Goal: Task Accomplishment & Management: Manage account settings

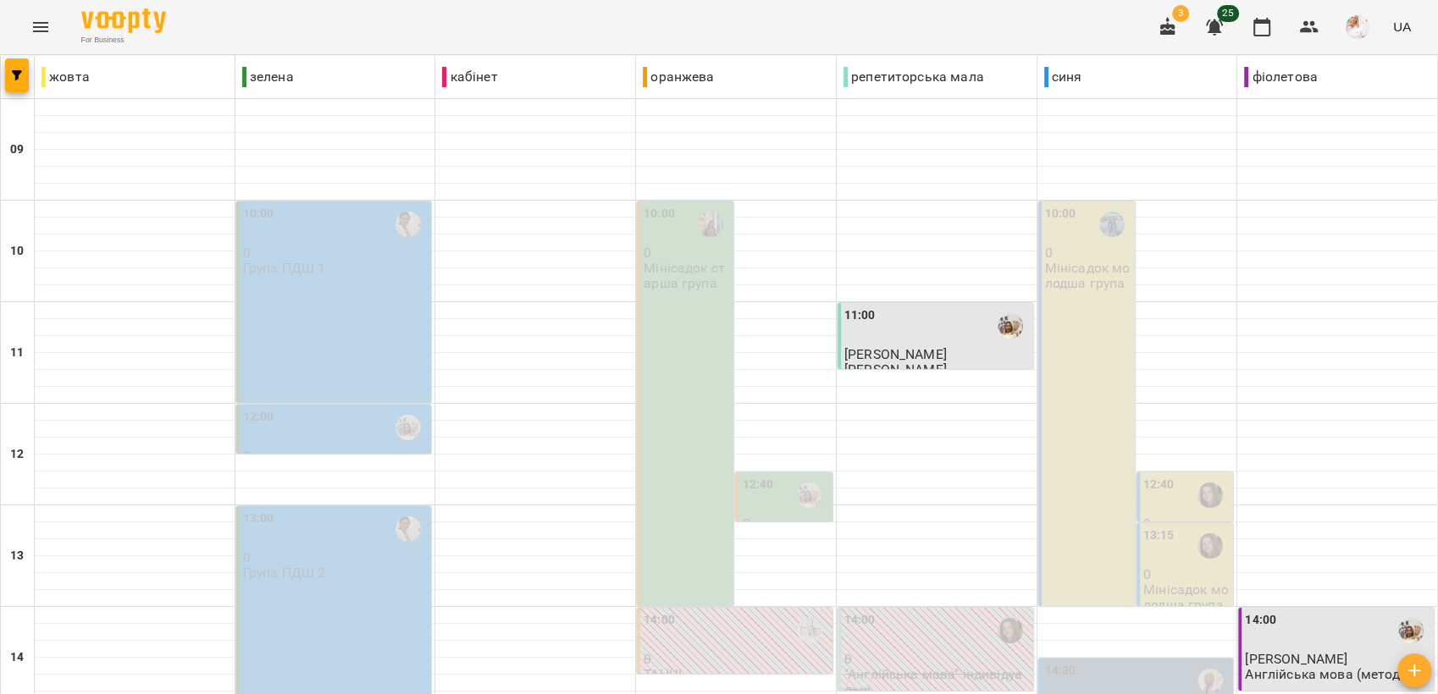
scroll to position [634, 0]
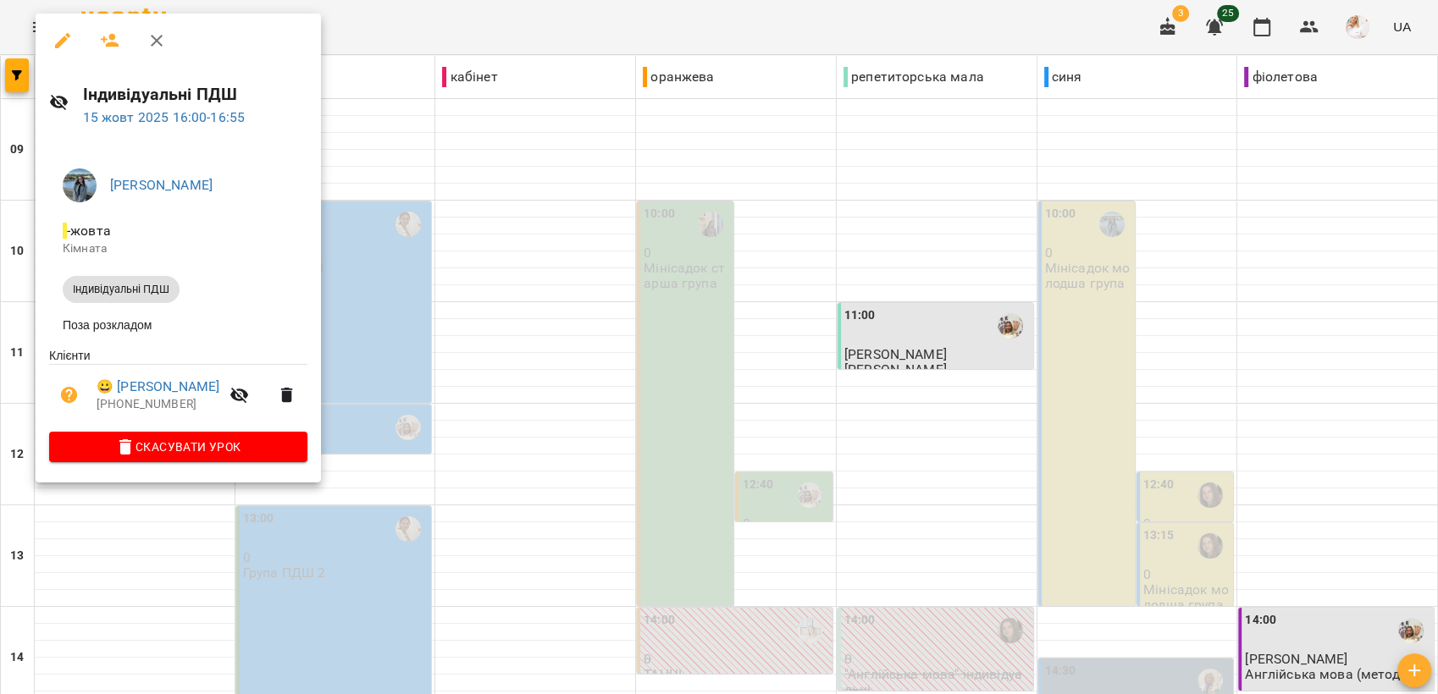
click at [492, 261] on div at bounding box center [719, 347] width 1438 height 694
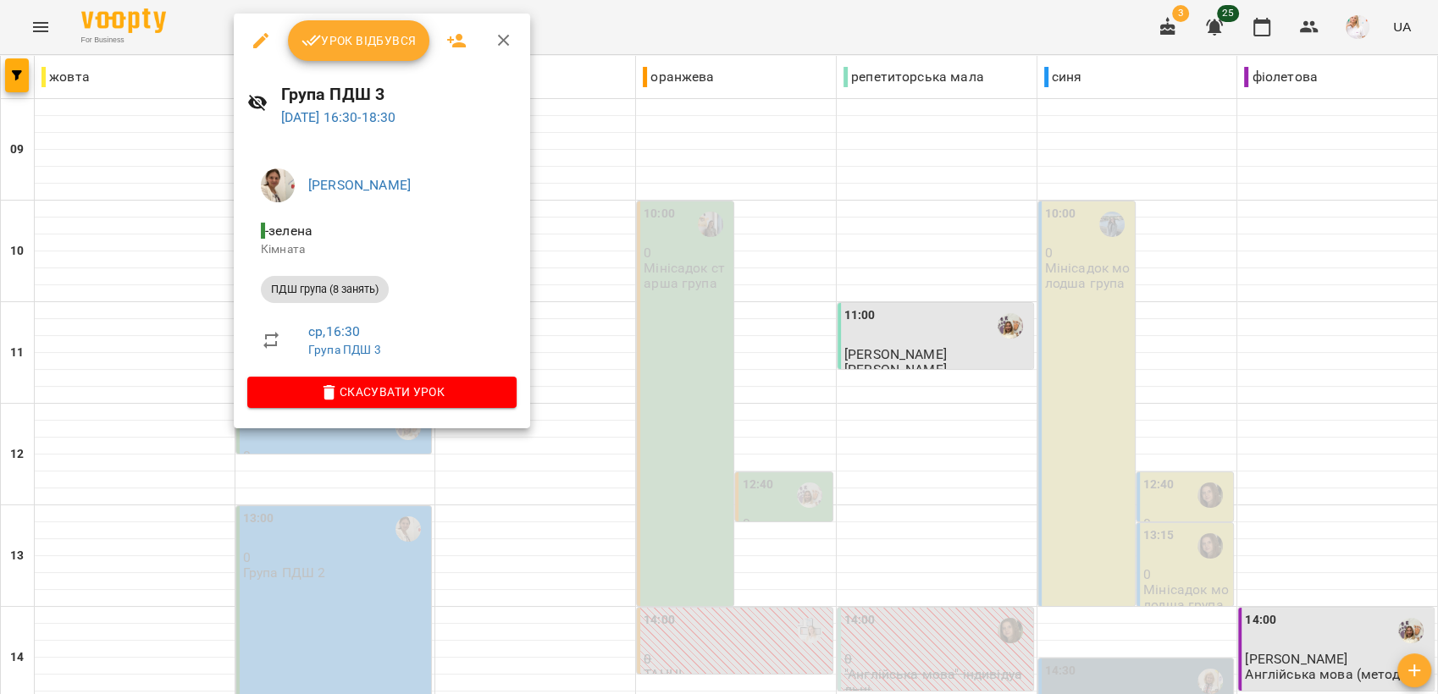
click at [339, 42] on span "Урок відбувся" at bounding box center [359, 40] width 115 height 20
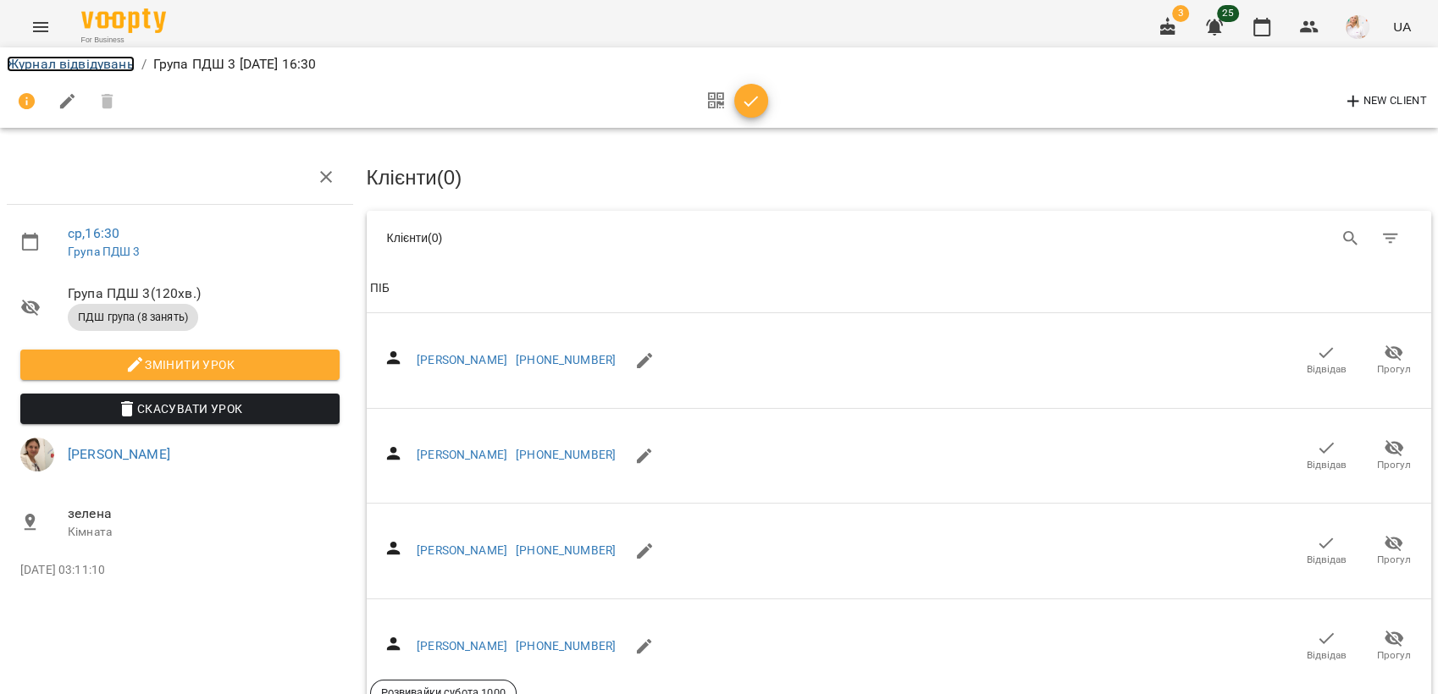
click at [65, 58] on link "Журнал відвідувань" at bounding box center [71, 64] width 128 height 16
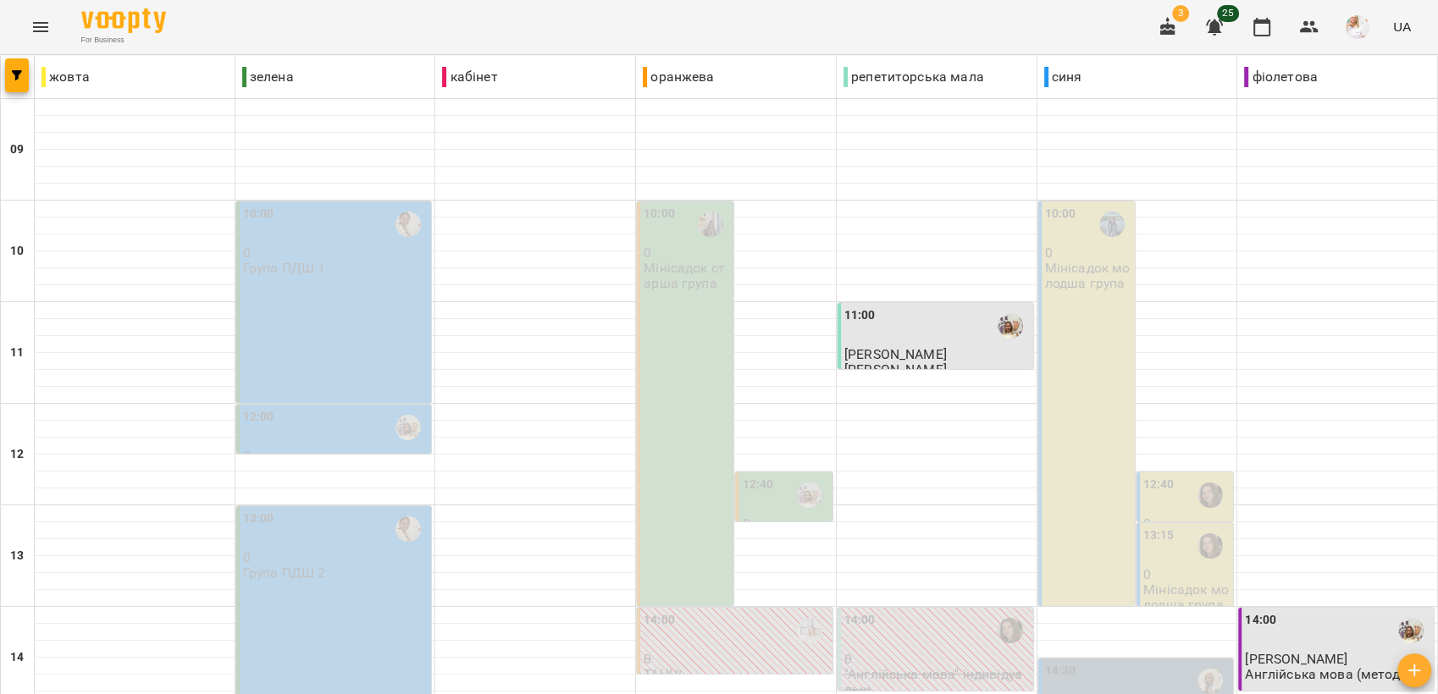
scroll to position [634, 0]
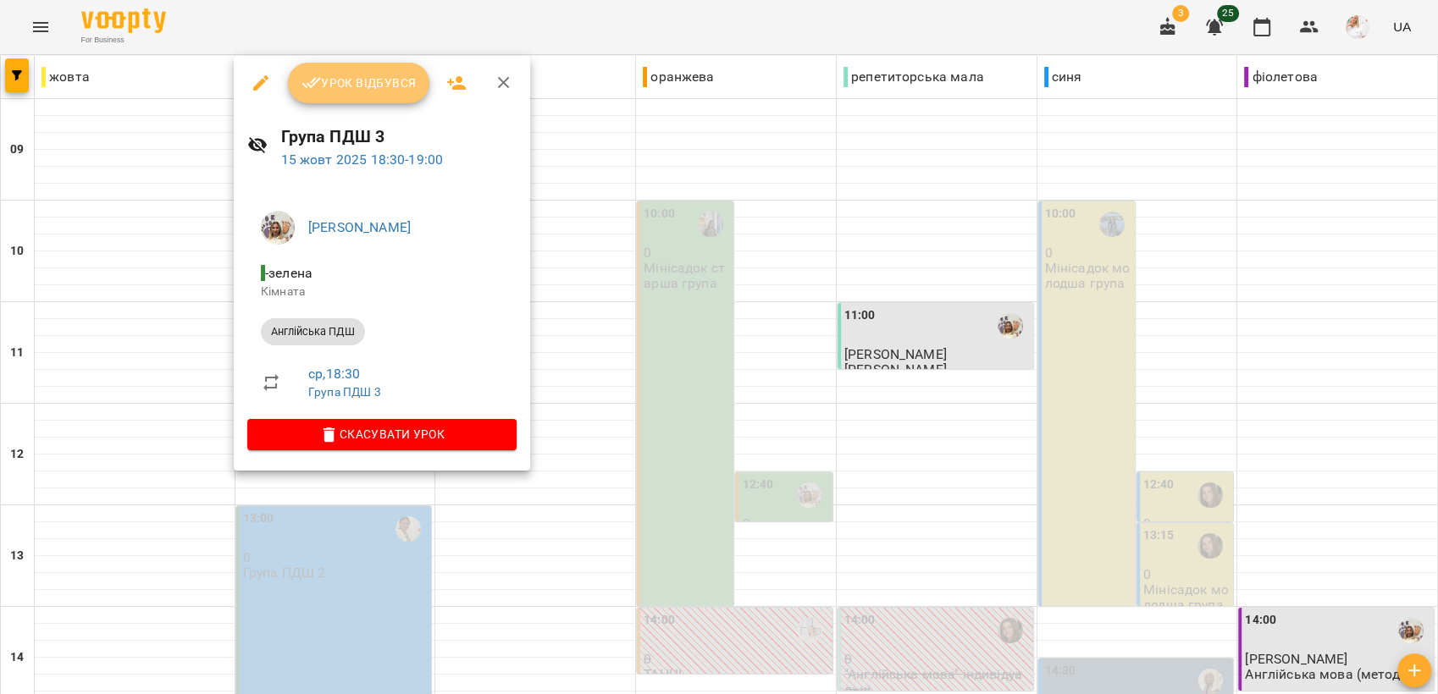
click at [372, 83] on span "Урок відбувся" at bounding box center [359, 83] width 115 height 20
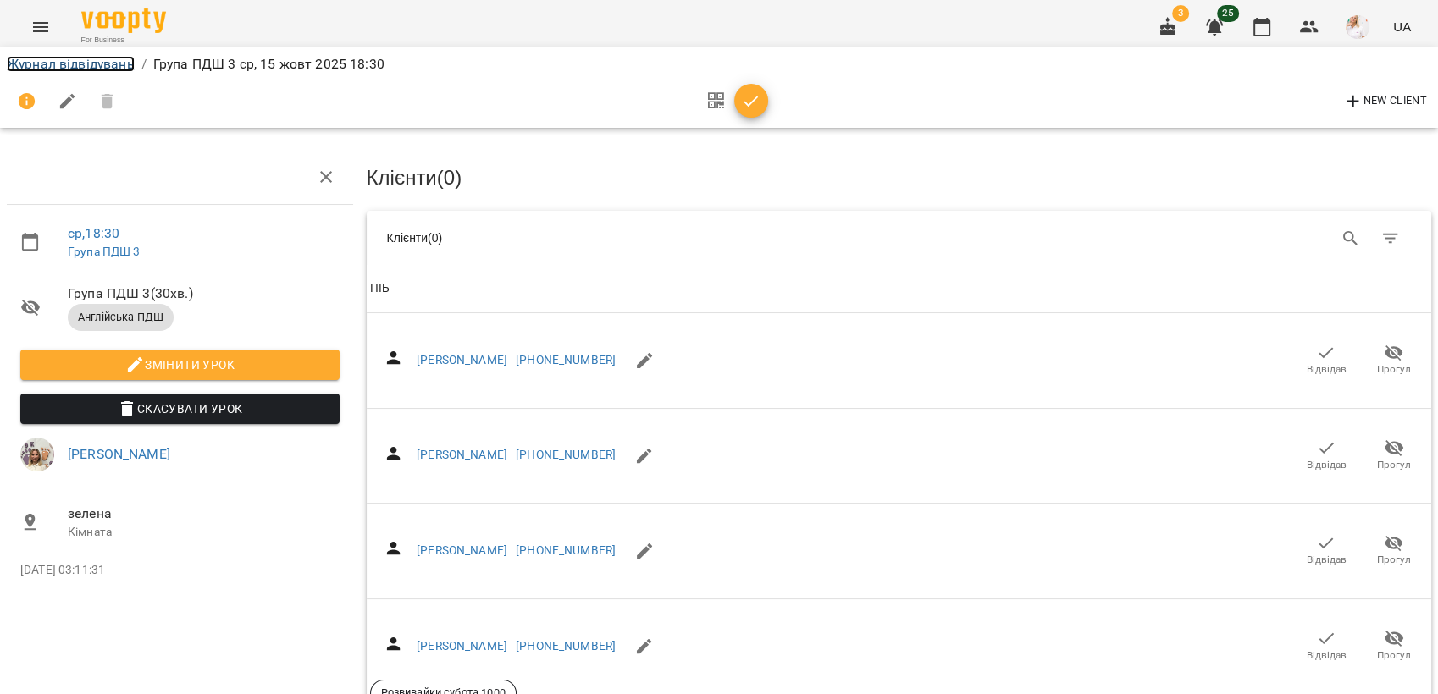
click at [62, 58] on link "Журнал відвідувань" at bounding box center [71, 64] width 128 height 16
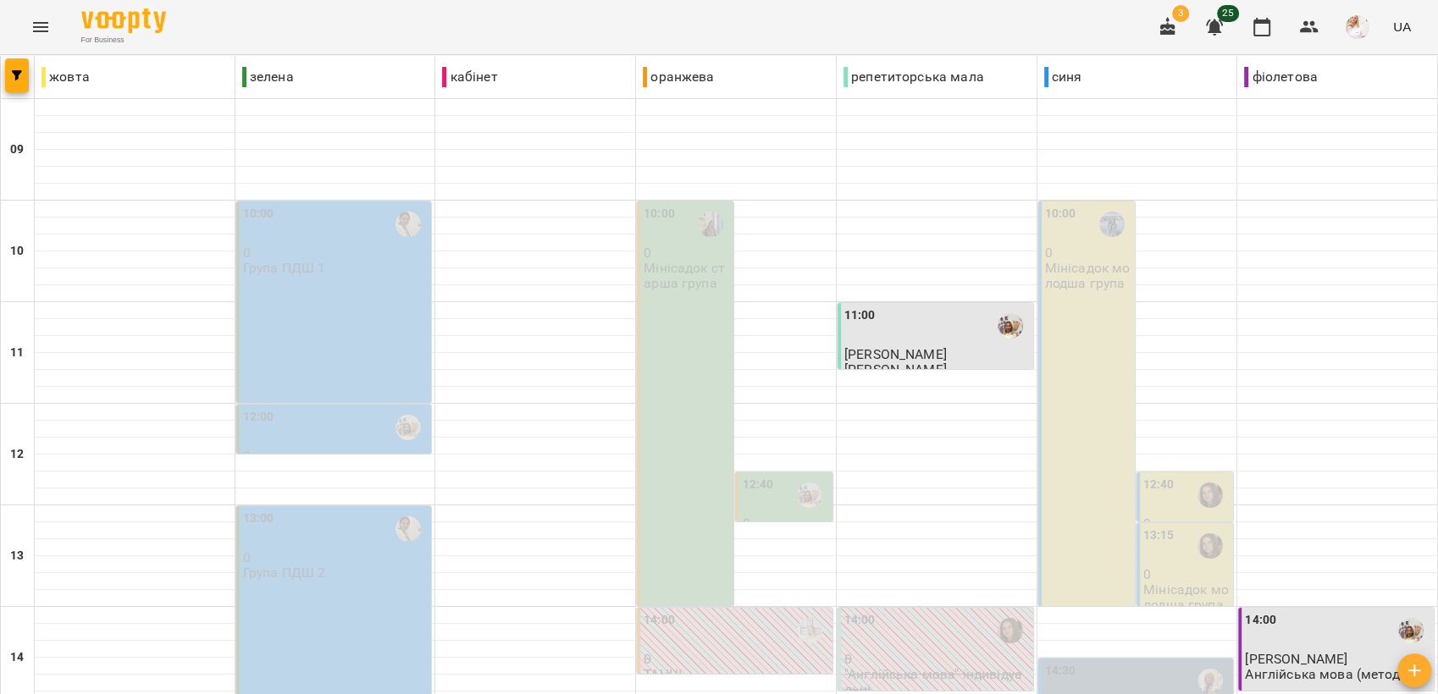
scroll to position [634, 0]
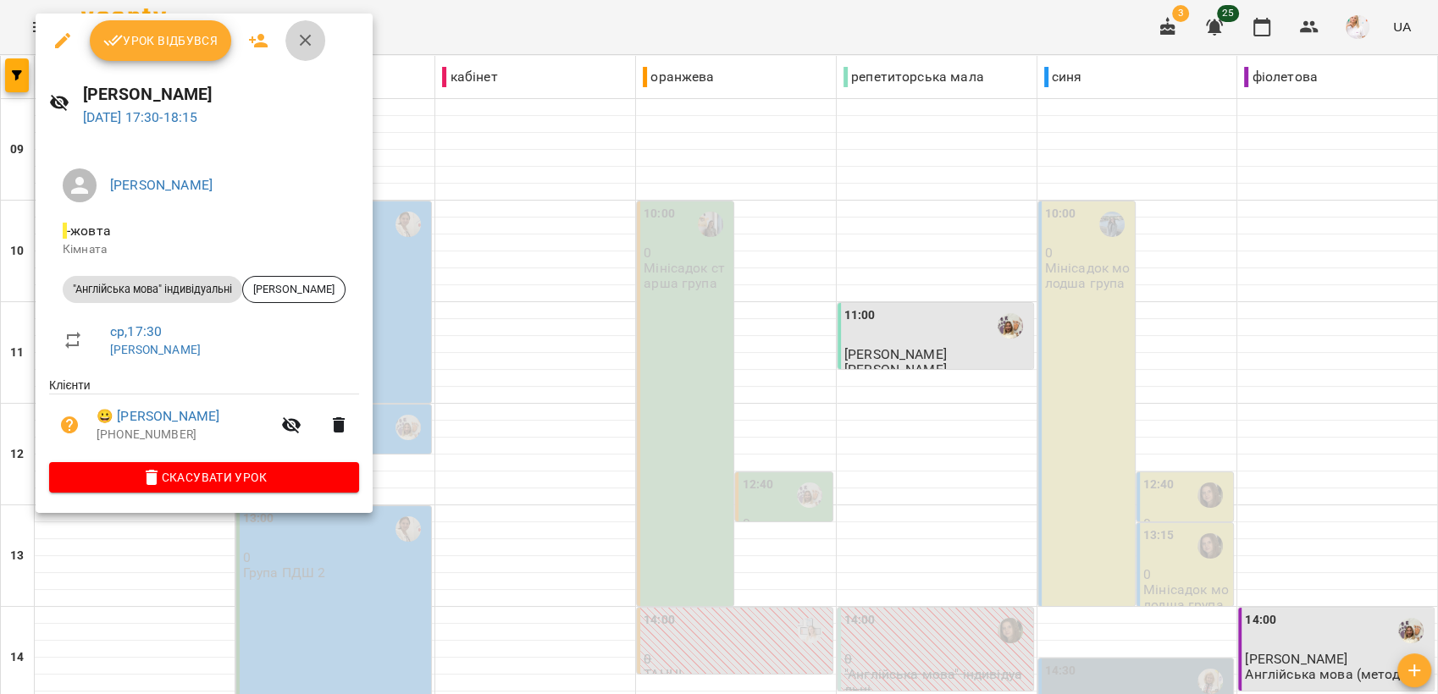
click at [298, 39] on icon "button" at bounding box center [306, 40] width 20 height 20
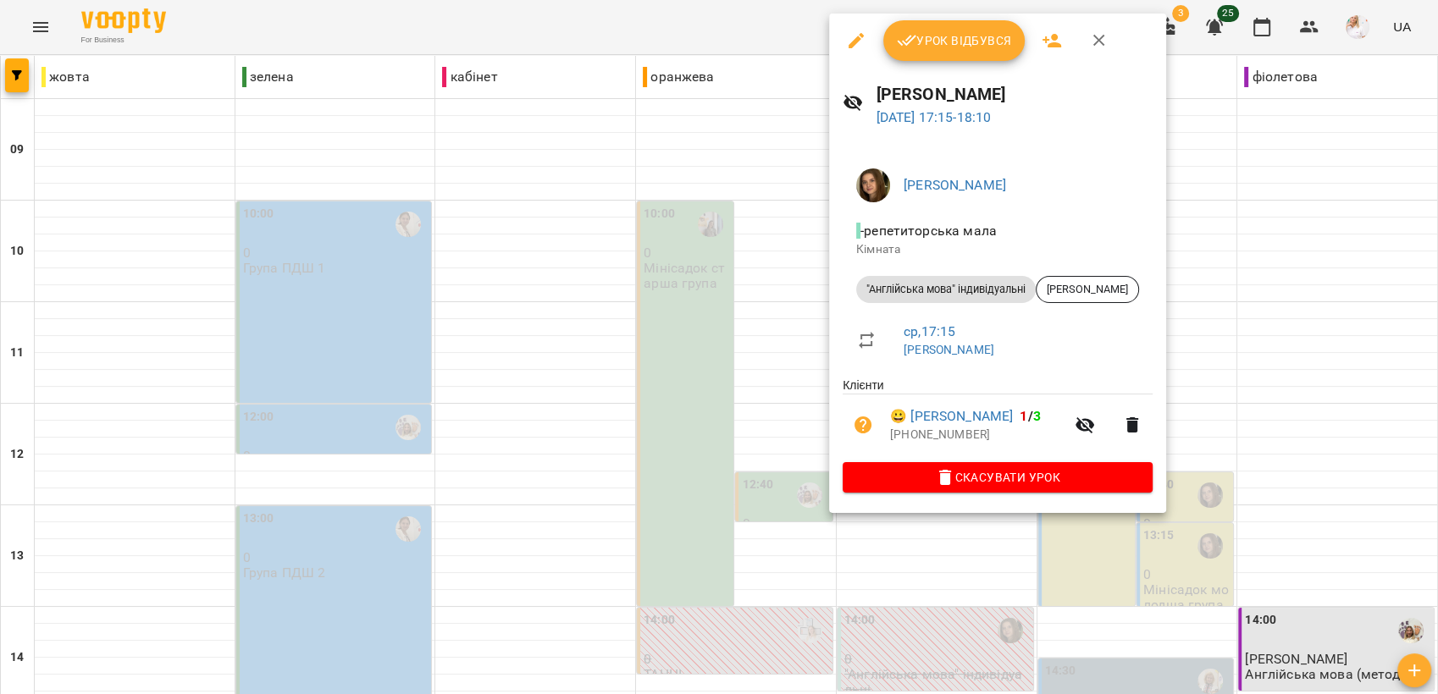
click at [921, 46] on span "Урок відбувся" at bounding box center [954, 40] width 115 height 20
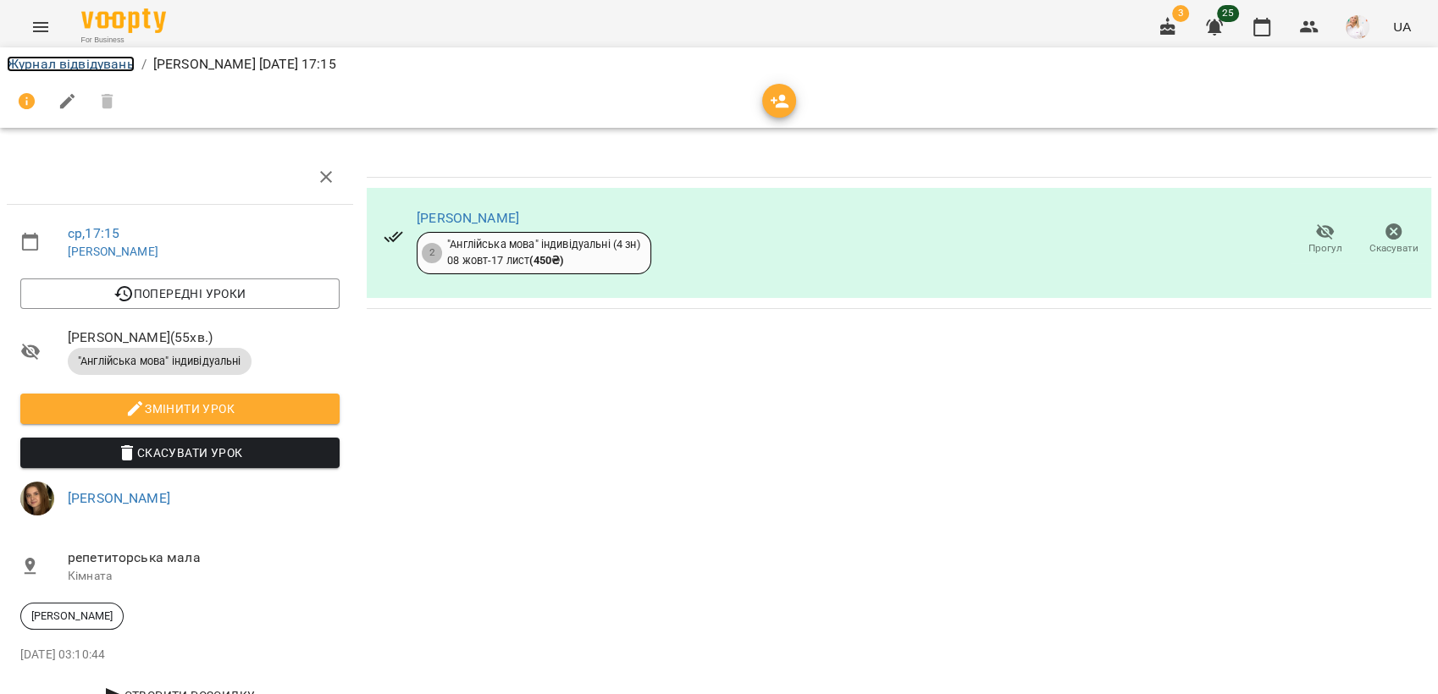
click at [61, 62] on link "Журнал відвідувань" at bounding box center [71, 64] width 128 height 16
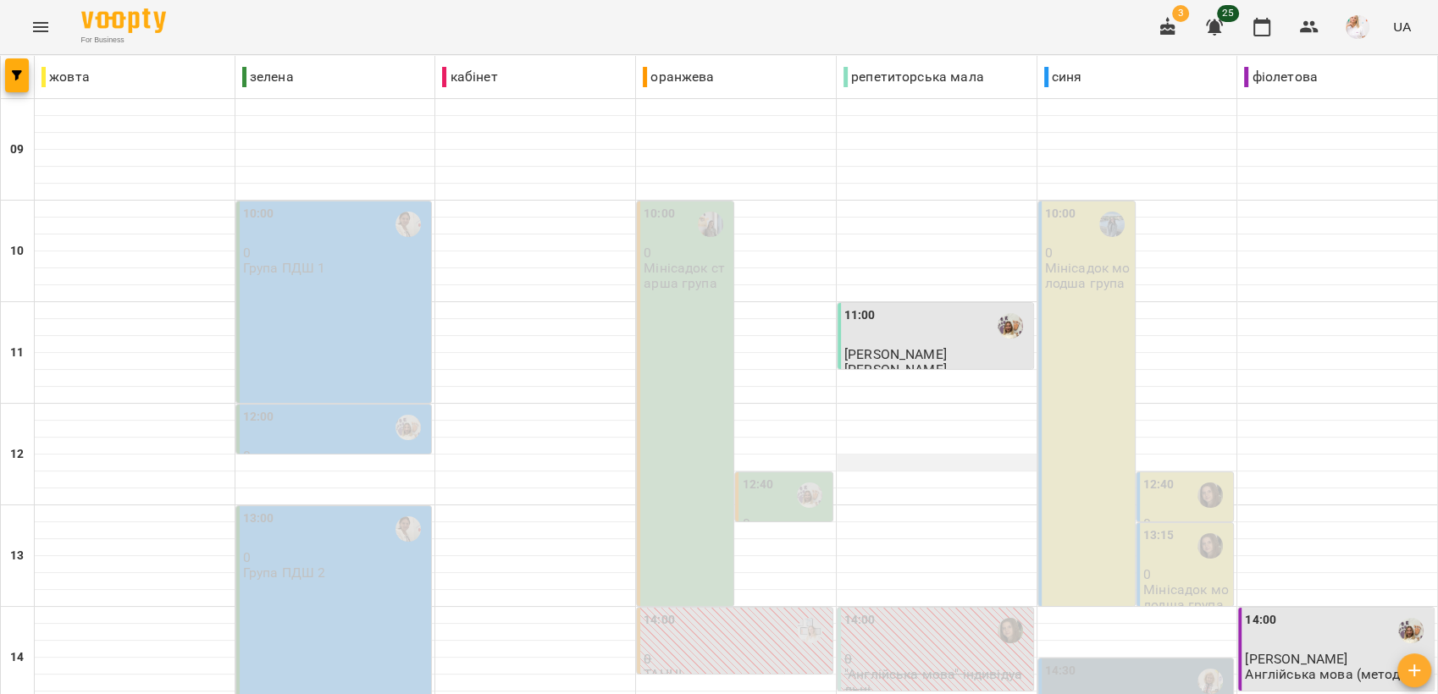
scroll to position [188, 0]
click at [1154, 527] on div "13:15" at bounding box center [1158, 546] width 31 height 39
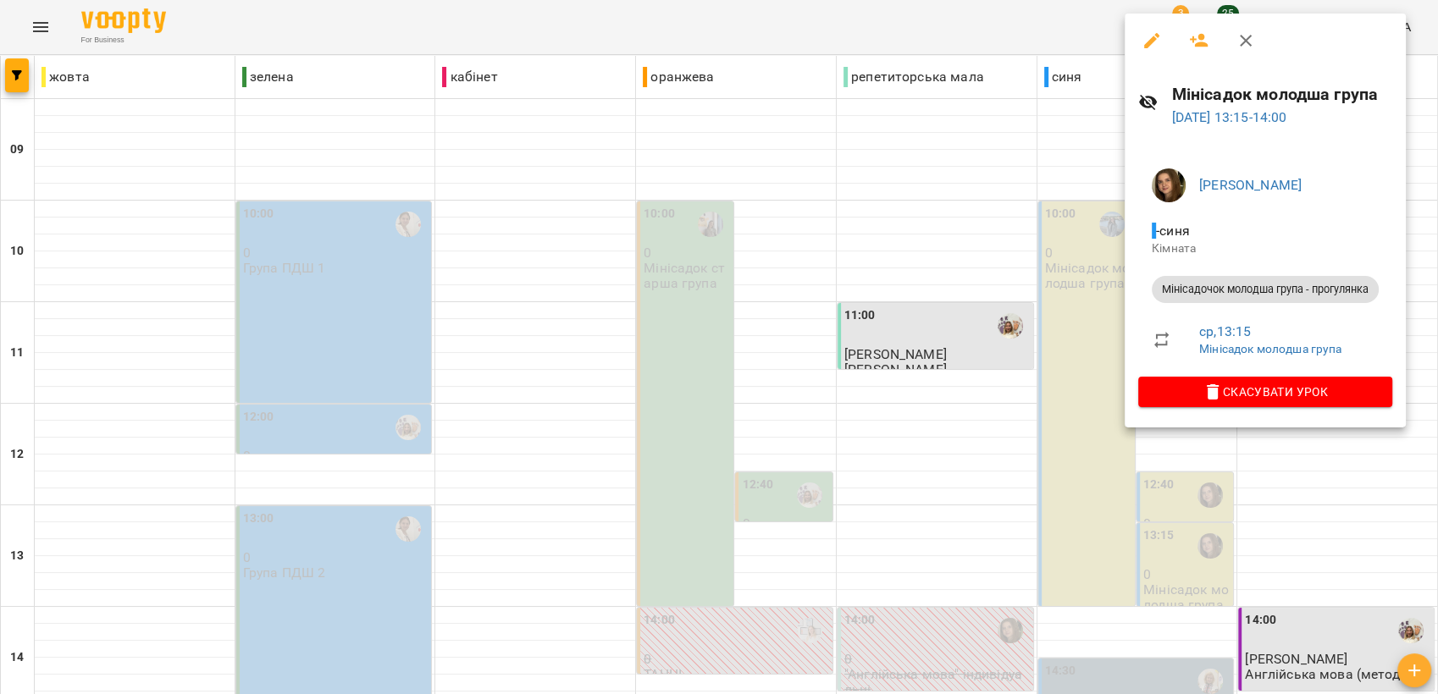
click at [1239, 48] on icon "button" at bounding box center [1246, 40] width 20 height 20
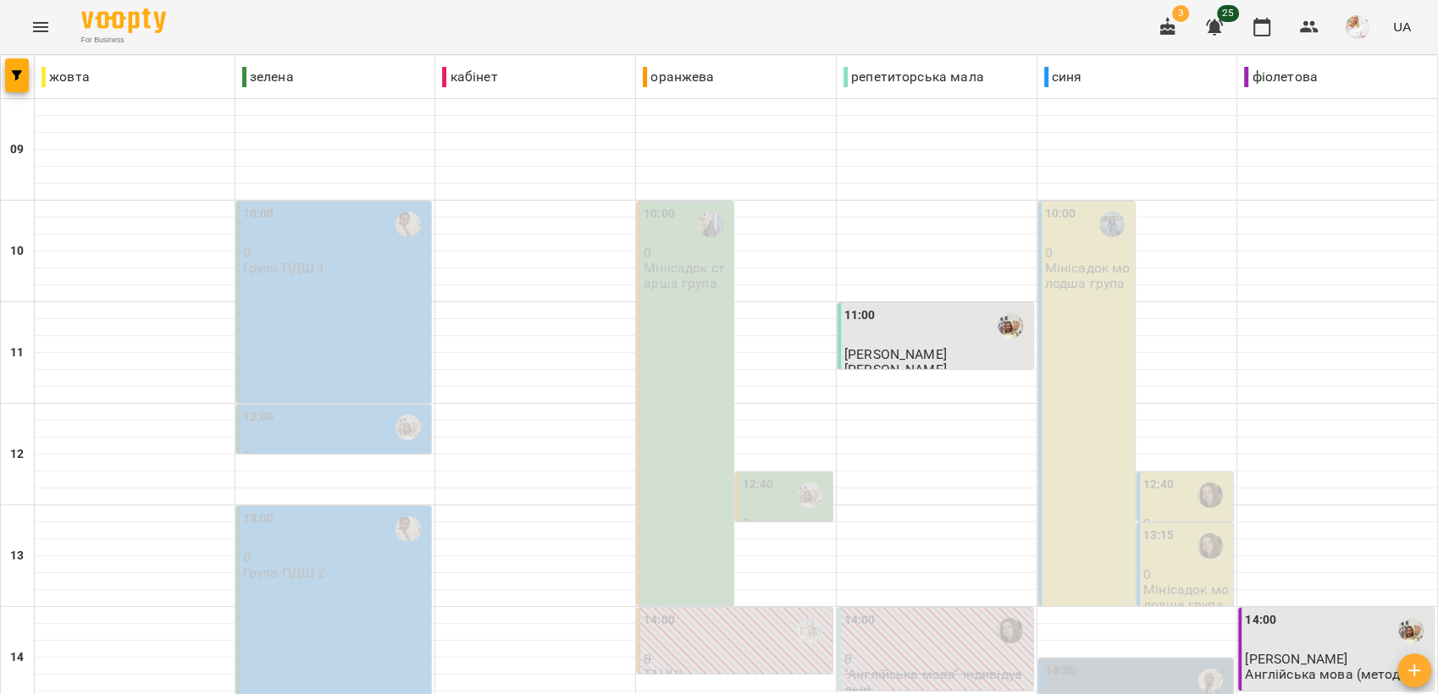
scroll to position [376, 0]
click at [1141, 662] on div "14:30 0 ГПД" at bounding box center [1137, 698] width 185 height 72
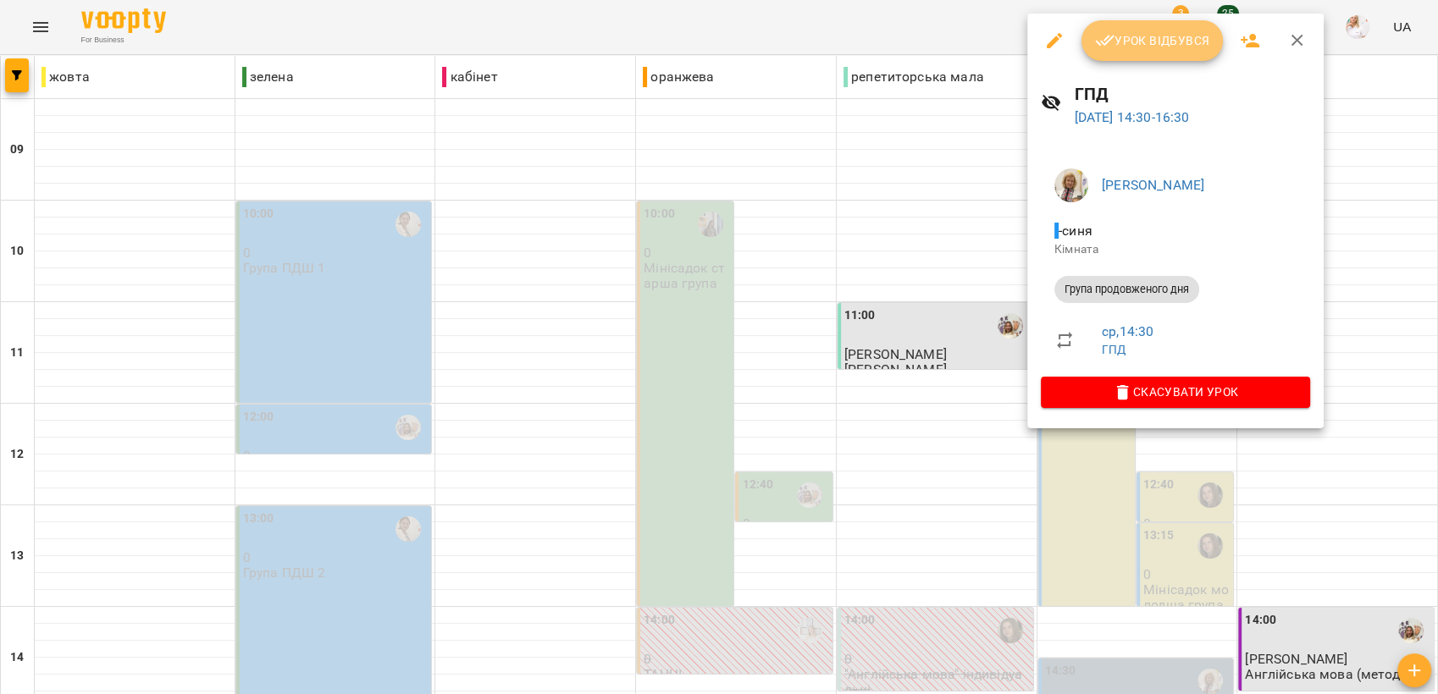
click at [1137, 48] on span "Урок відбувся" at bounding box center [1152, 40] width 115 height 20
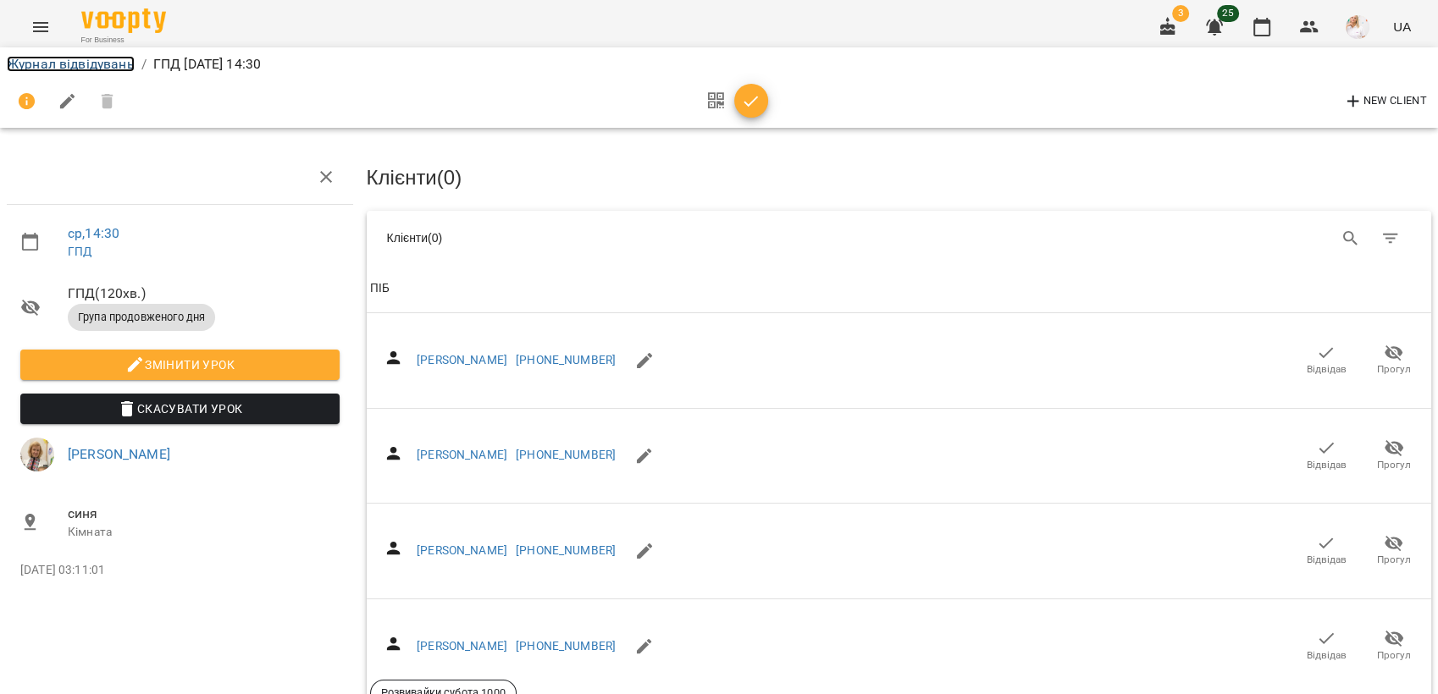
click at [32, 59] on link "Журнал відвідувань" at bounding box center [71, 64] width 128 height 16
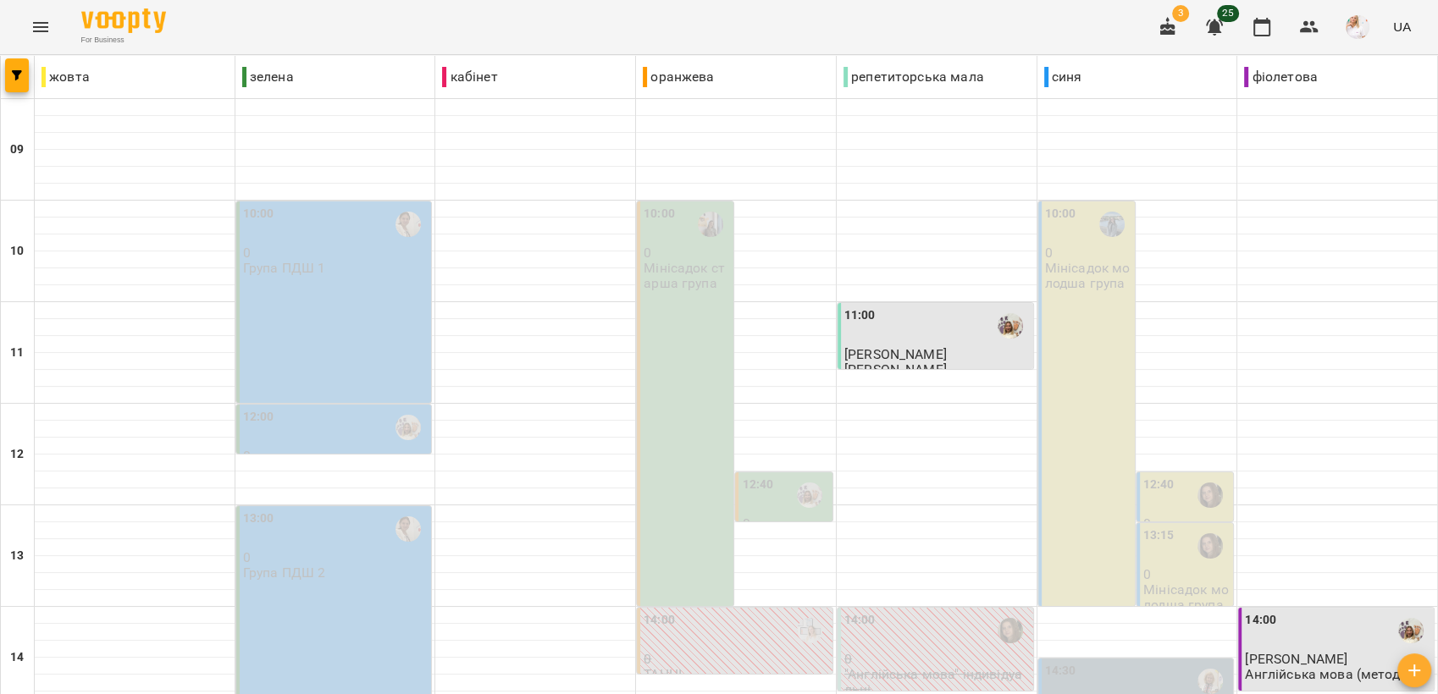
scroll to position [634, 0]
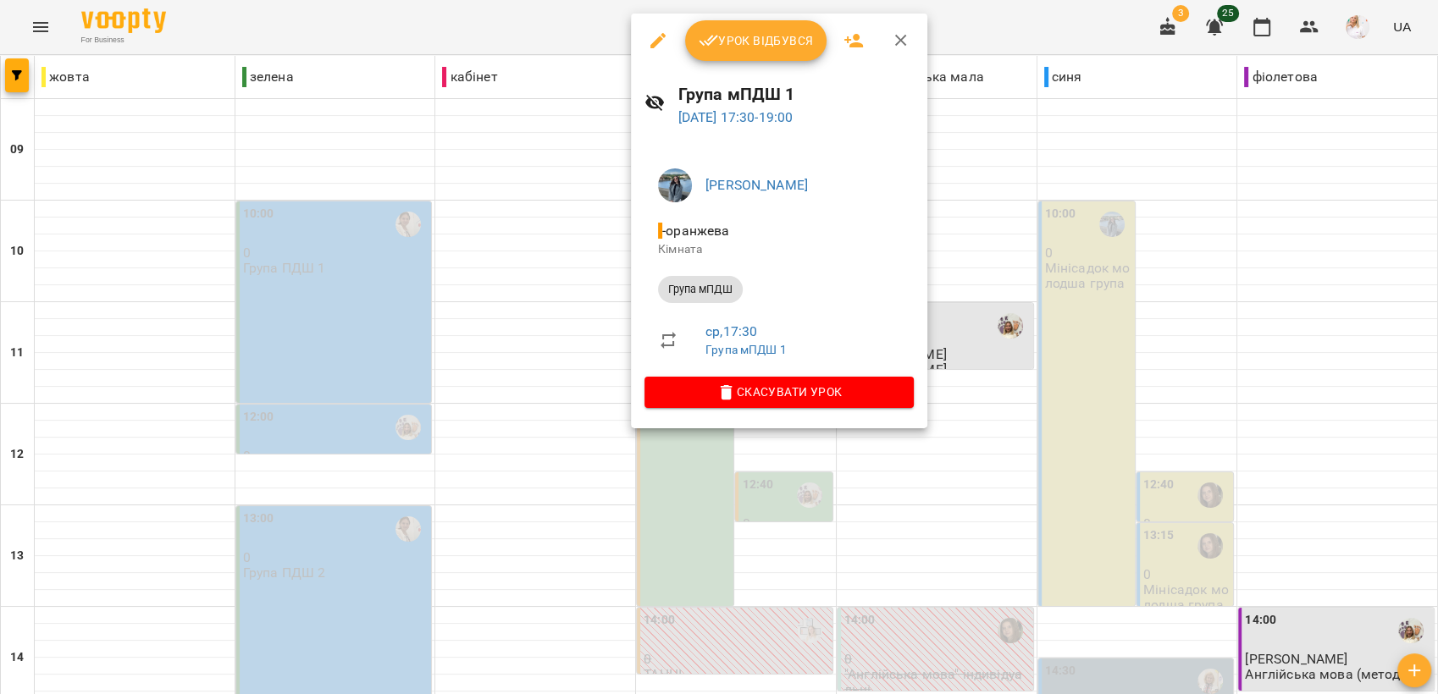
click at [729, 35] on span "Урок відбувся" at bounding box center [756, 40] width 115 height 20
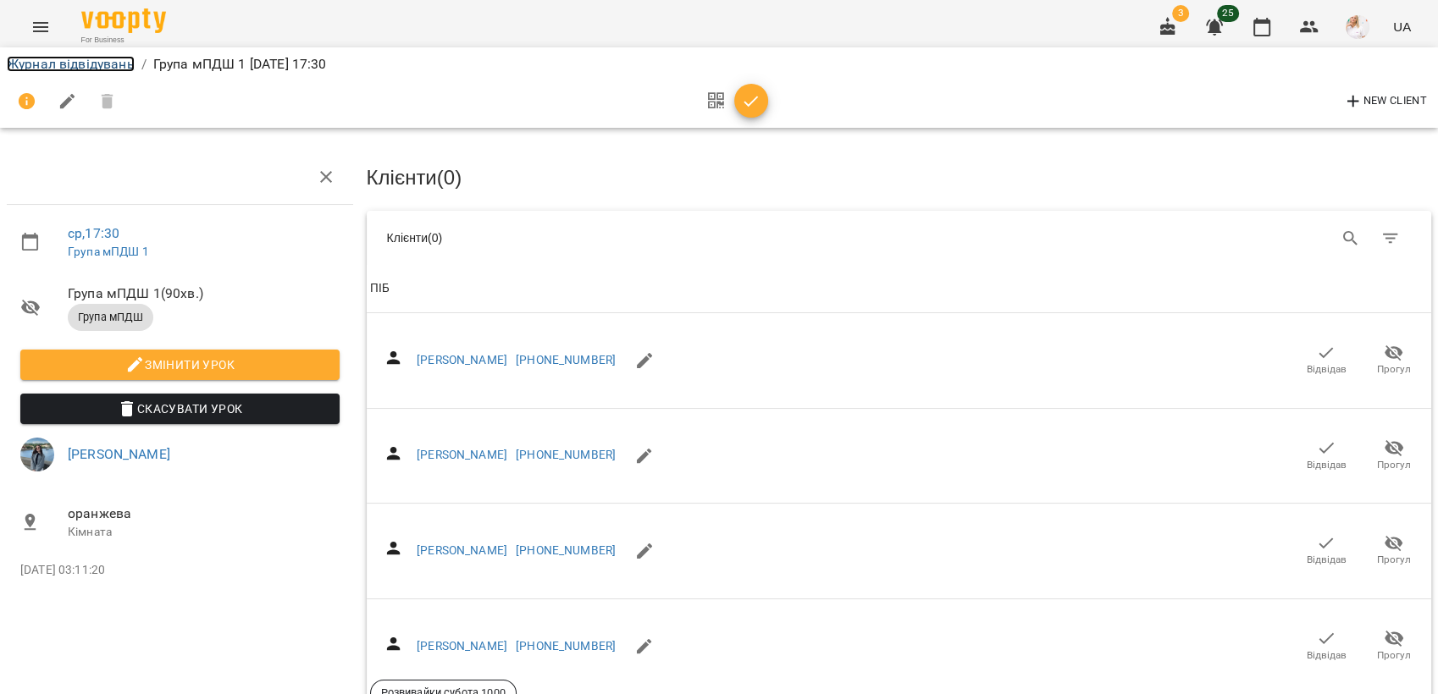
click at [37, 56] on link "Журнал відвідувань" at bounding box center [71, 64] width 128 height 16
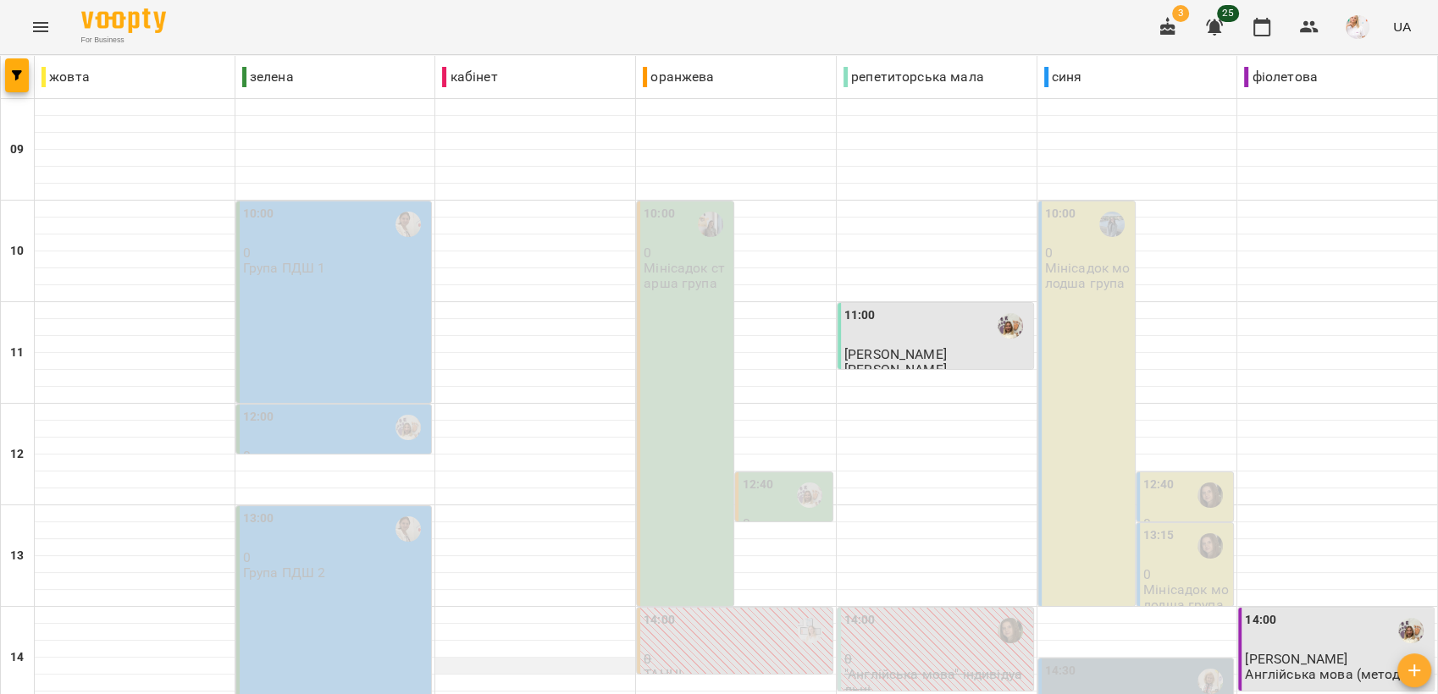
scroll to position [564, 0]
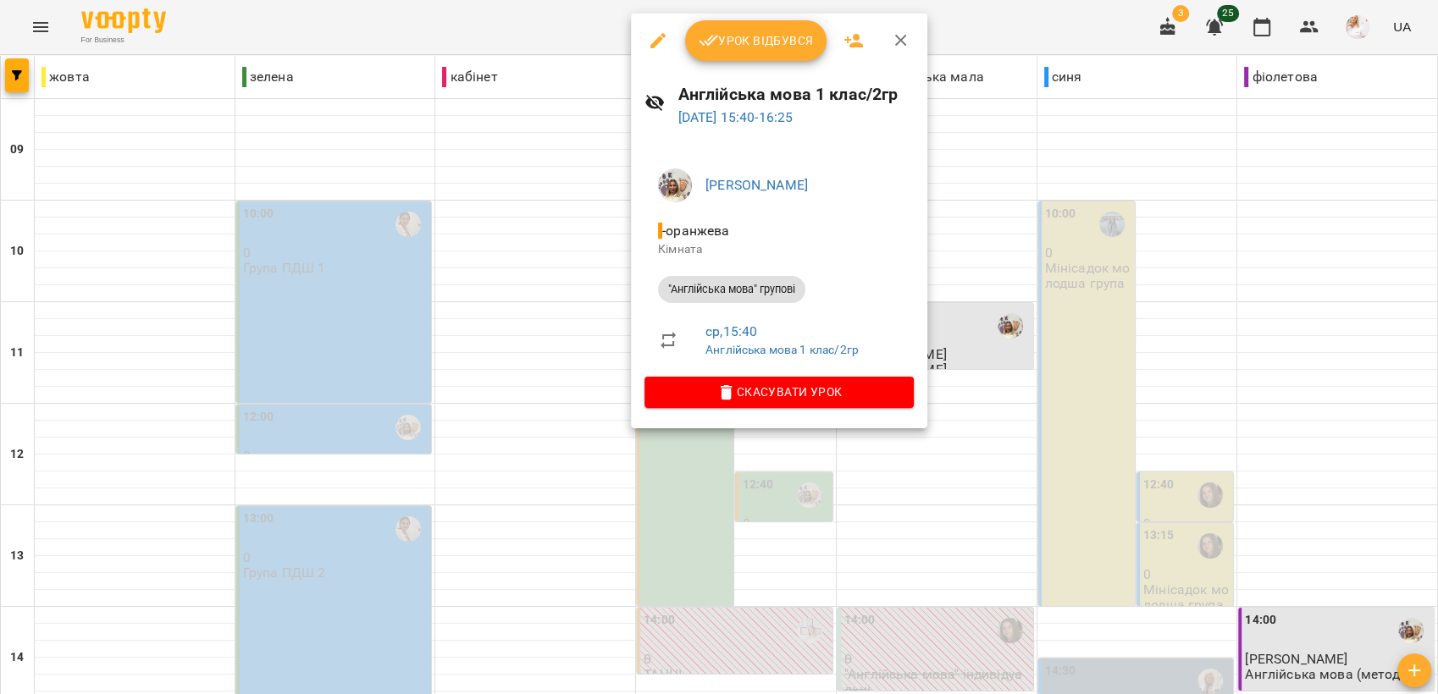
click at [727, 29] on button "Урок відбувся" at bounding box center [756, 40] width 142 height 41
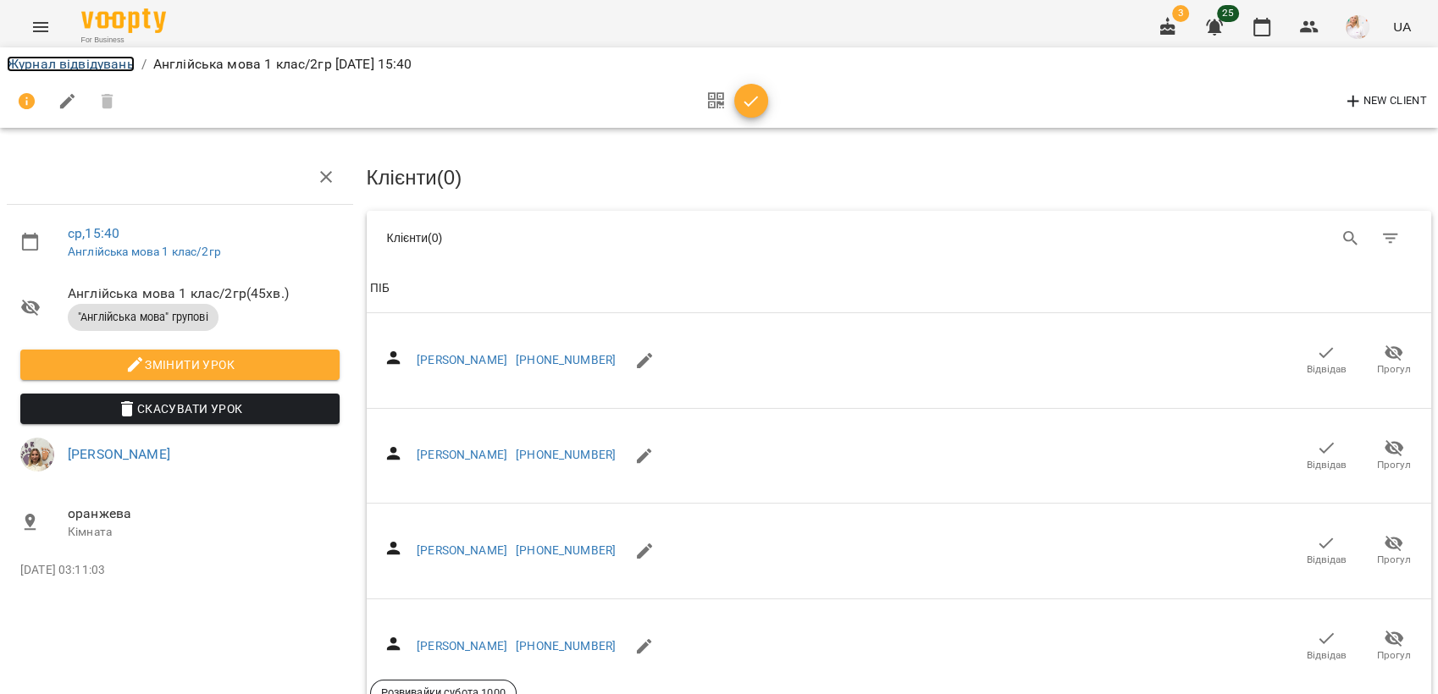
click at [30, 58] on link "Журнал відвідувань" at bounding box center [71, 64] width 128 height 16
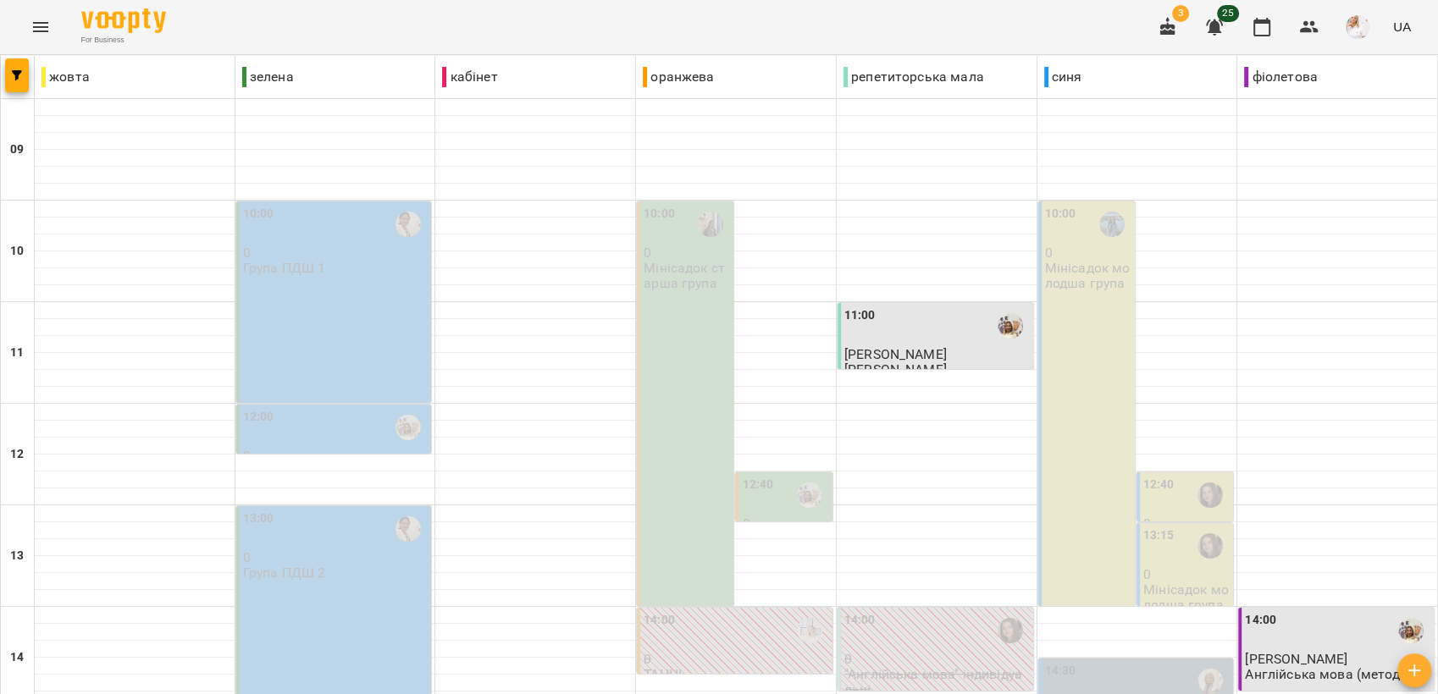
scroll to position [564, 0]
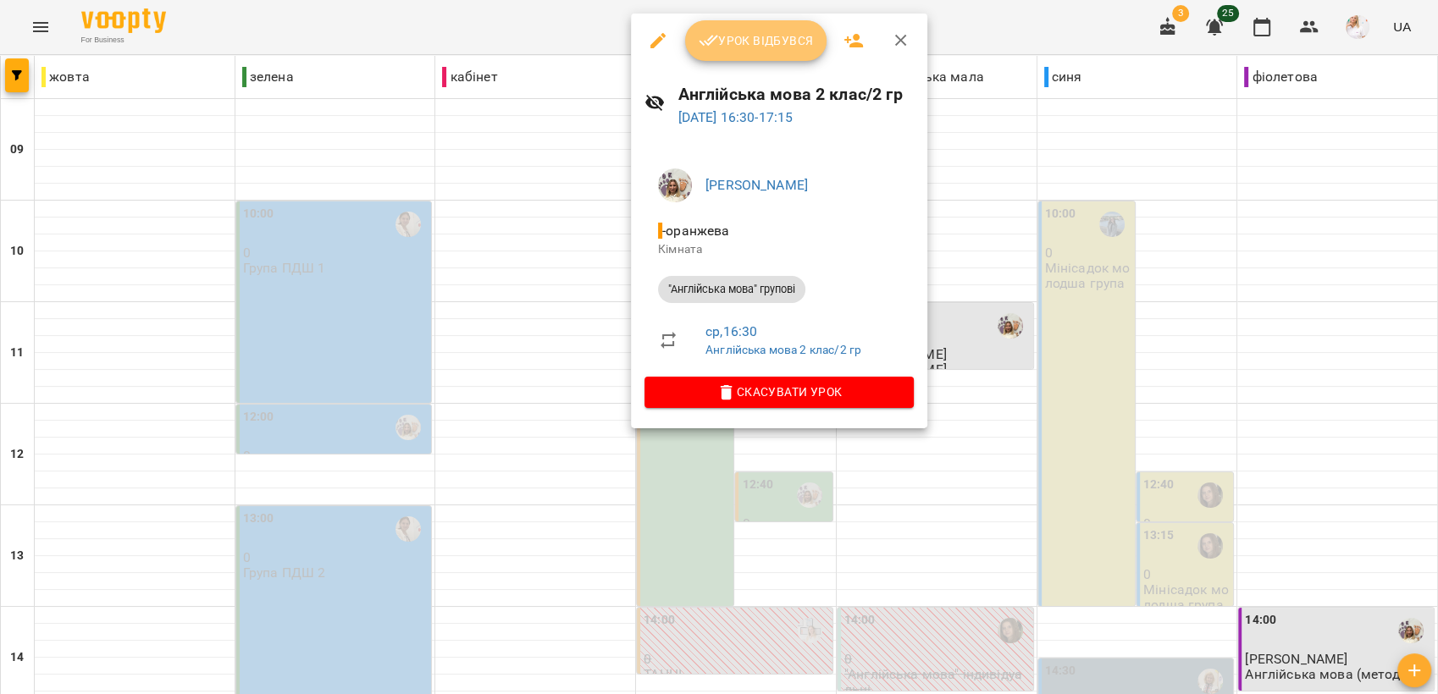
click at [741, 42] on span "Урок відбувся" at bounding box center [756, 40] width 115 height 20
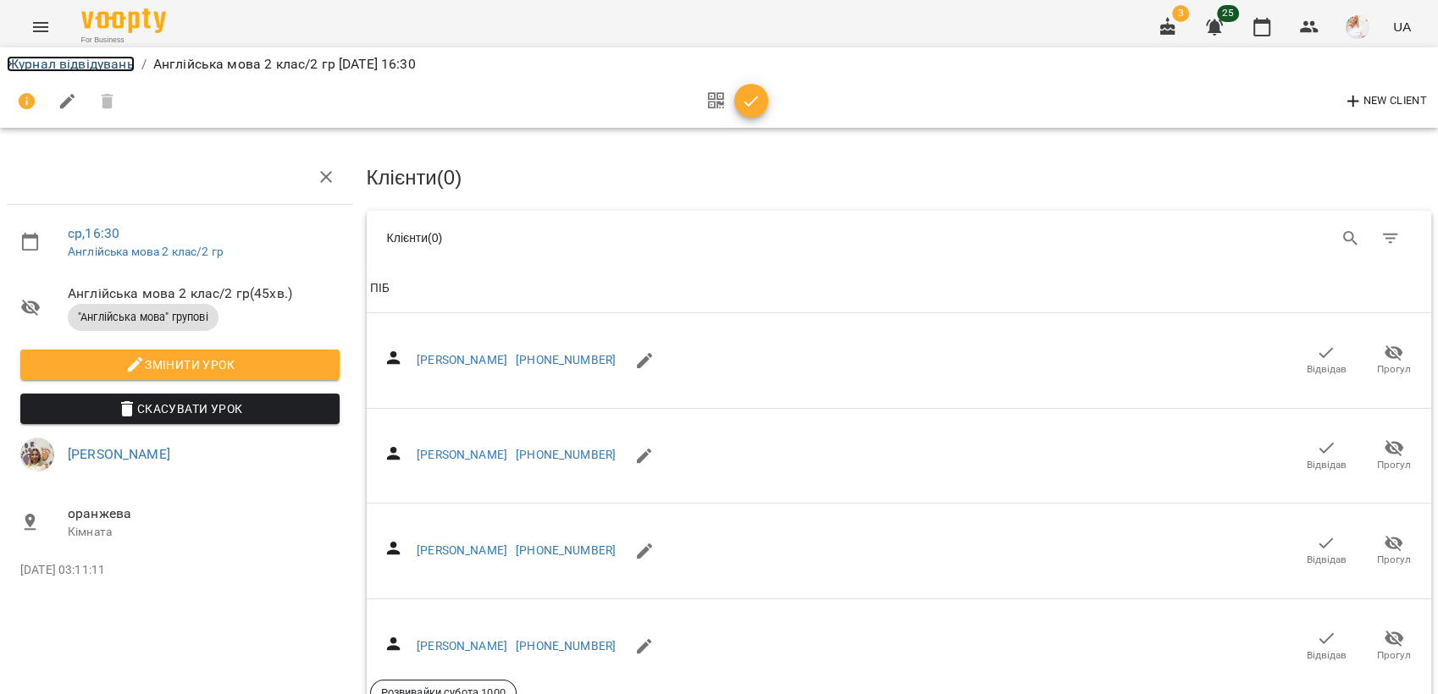
click at [37, 69] on link "Журнал відвідувань" at bounding box center [71, 64] width 128 height 16
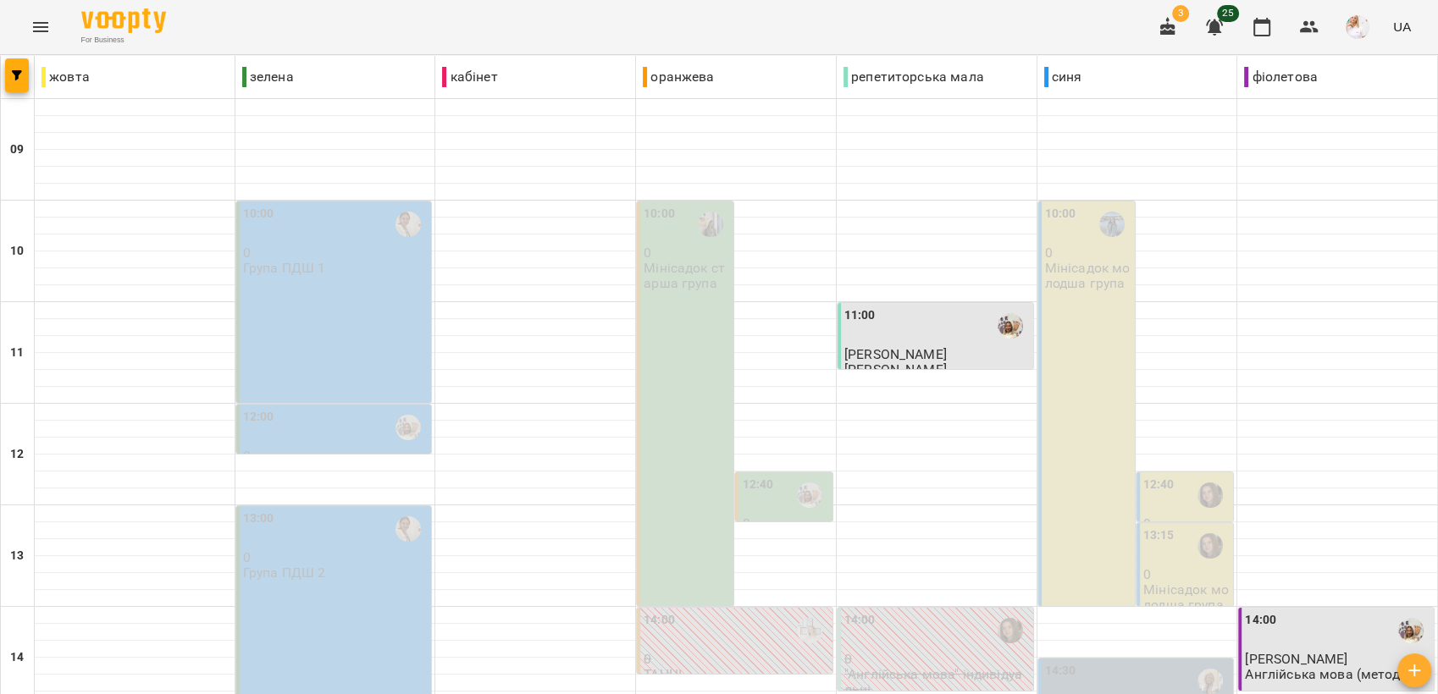
scroll to position [634, 0]
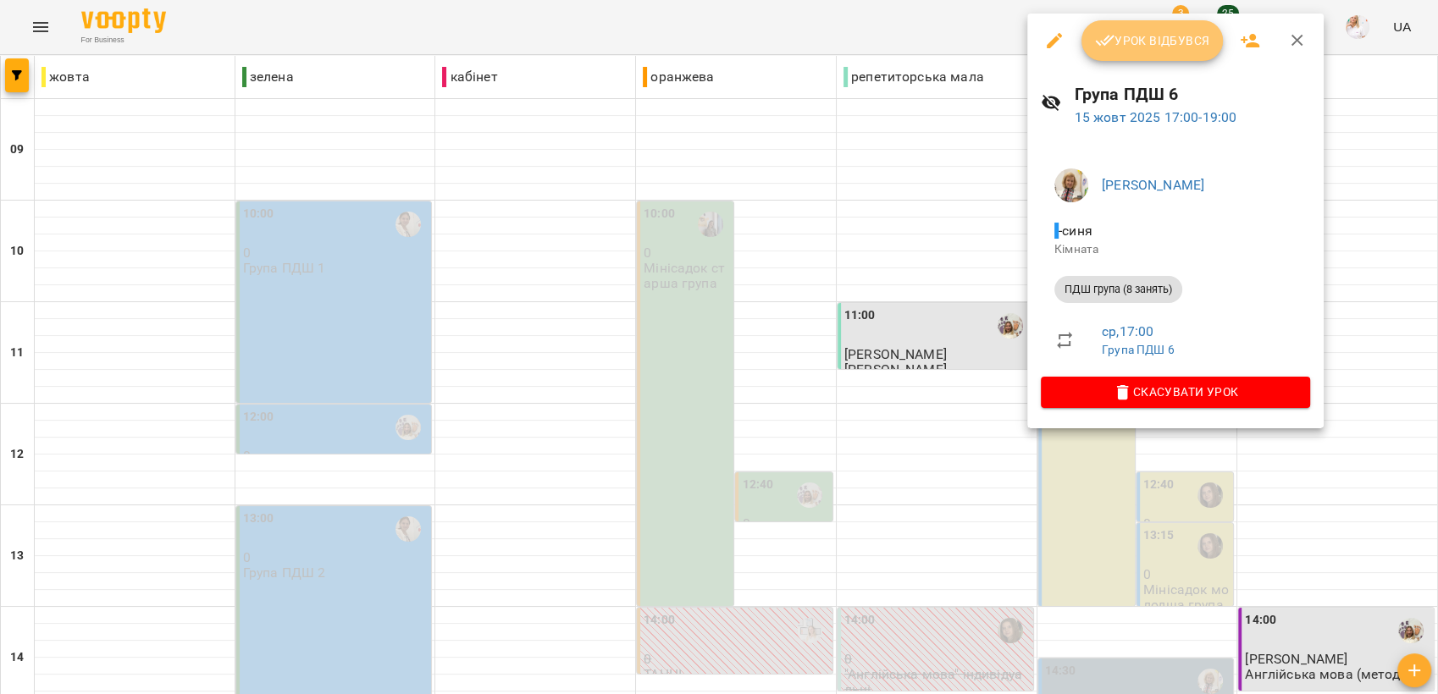
click at [1149, 43] on span "Урок відбувся" at bounding box center [1152, 40] width 115 height 20
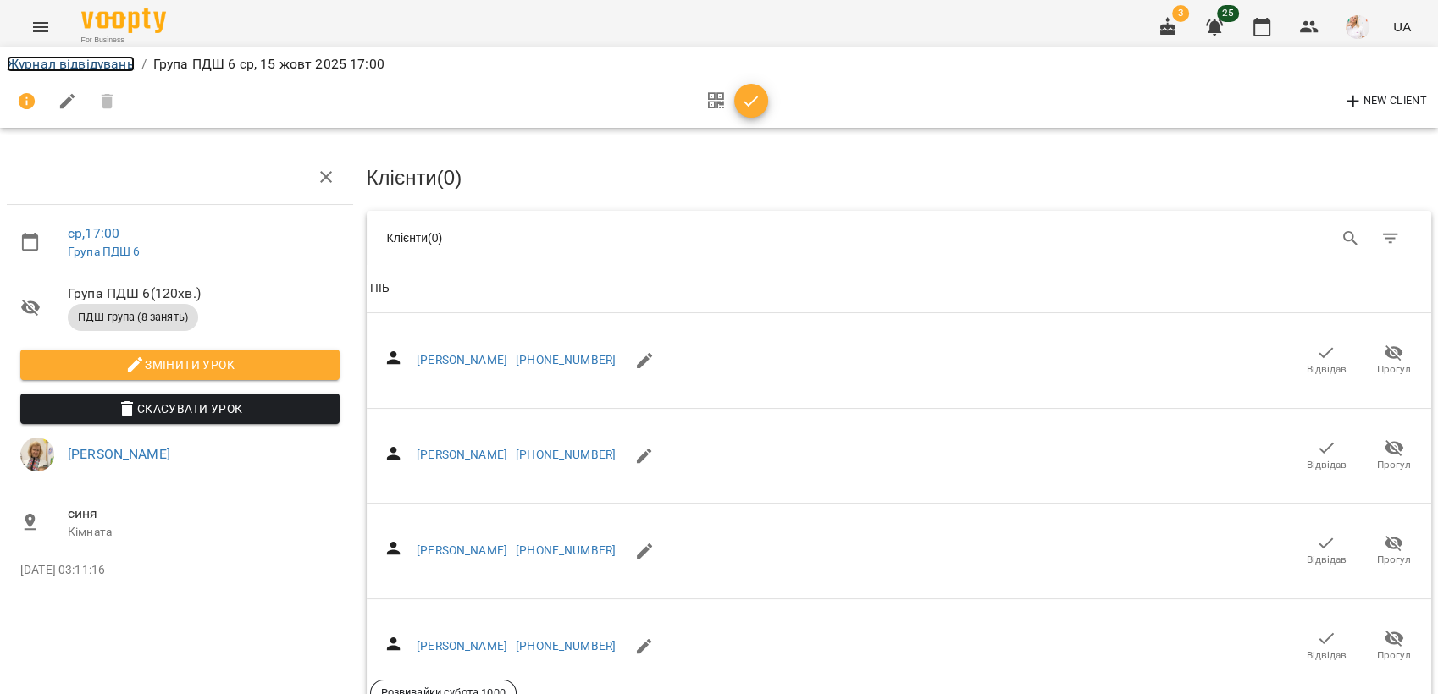
click at [76, 64] on link "Журнал відвідувань" at bounding box center [71, 64] width 128 height 16
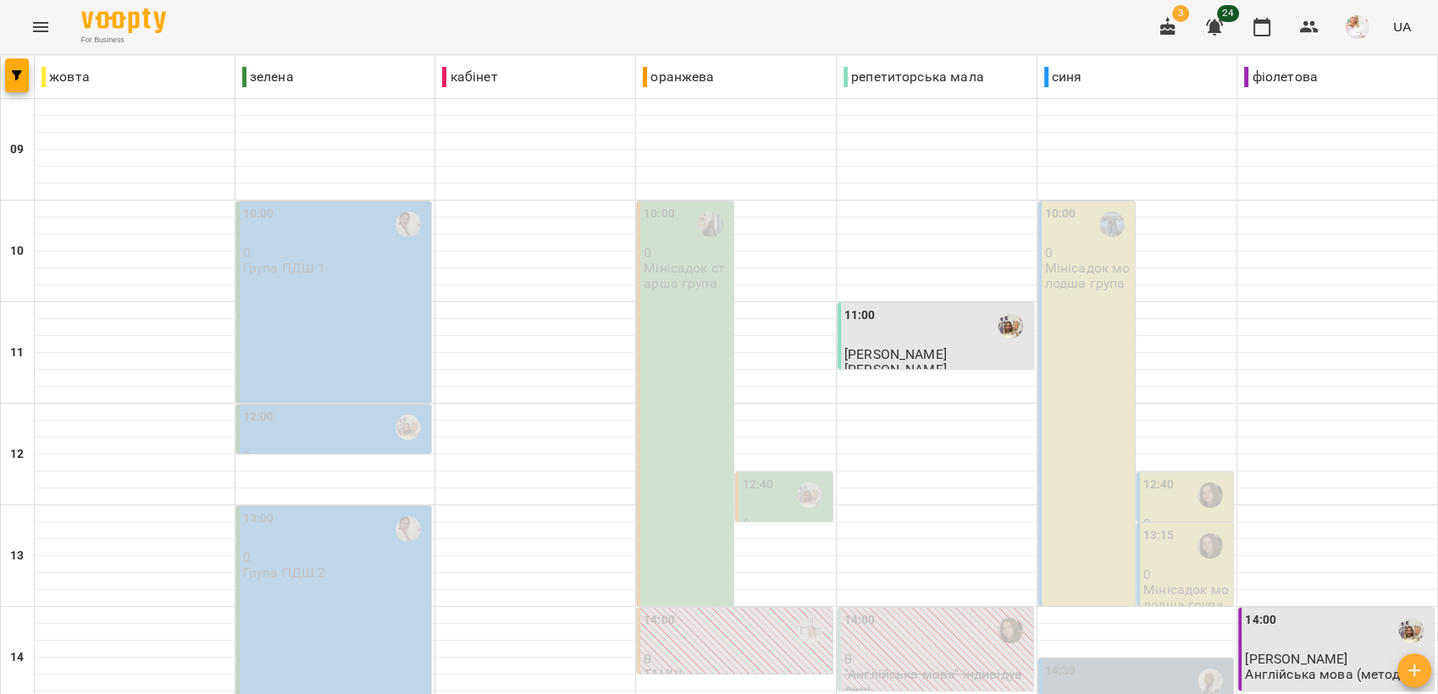
scroll to position [634, 0]
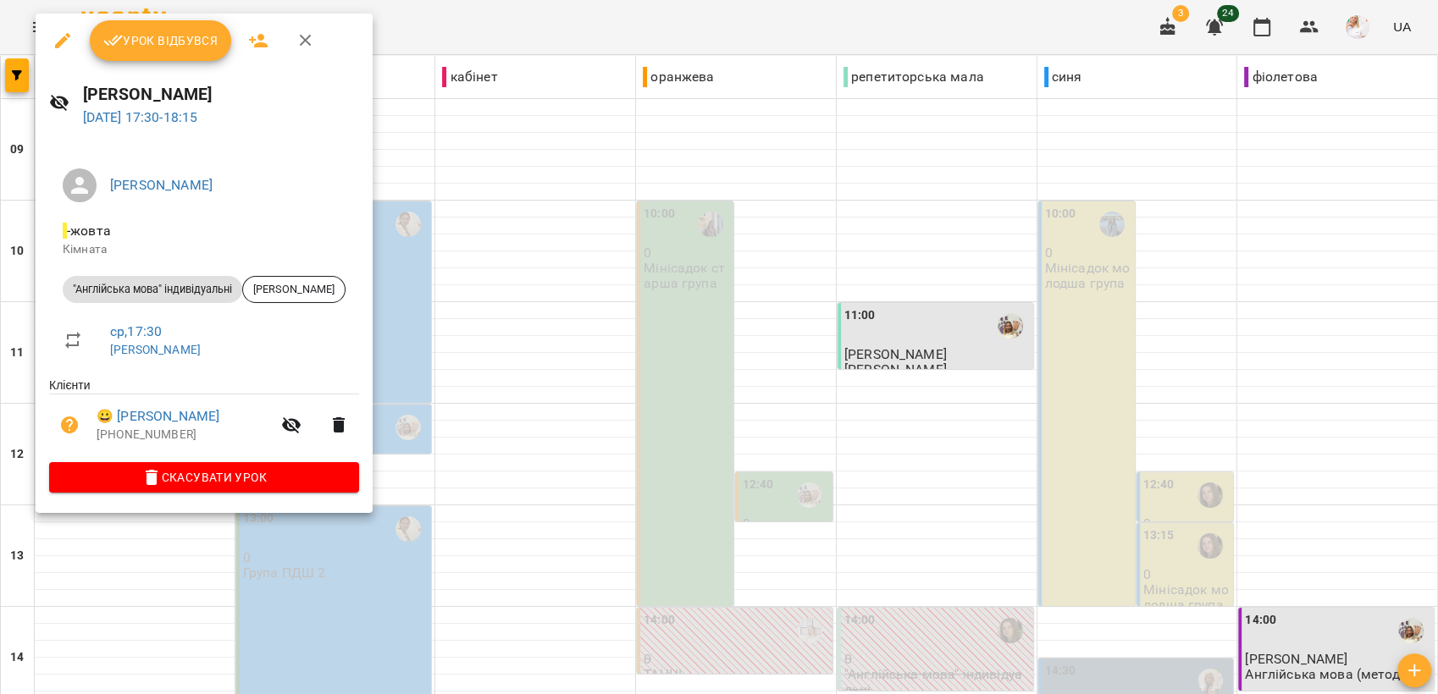
click at [177, 45] on span "Урок відбувся" at bounding box center [160, 40] width 115 height 20
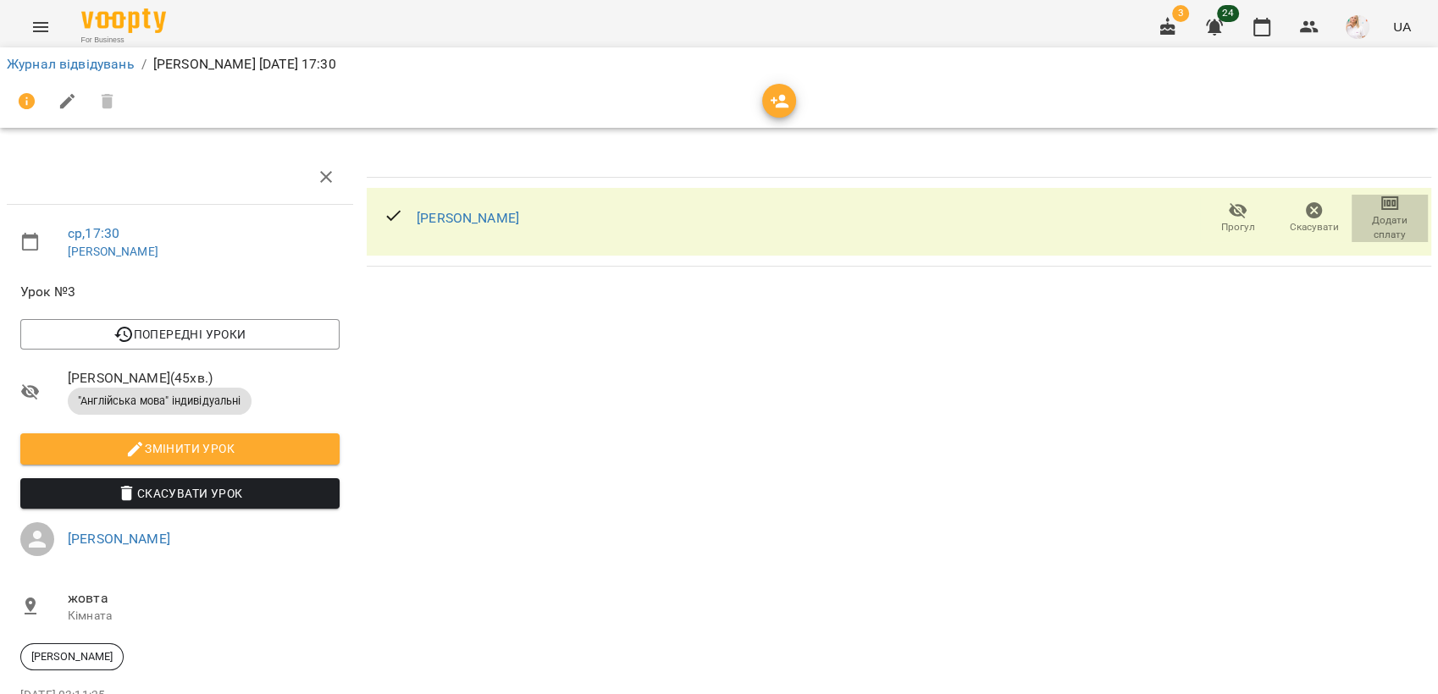
click at [1380, 200] on icon "button" at bounding box center [1390, 203] width 20 height 20
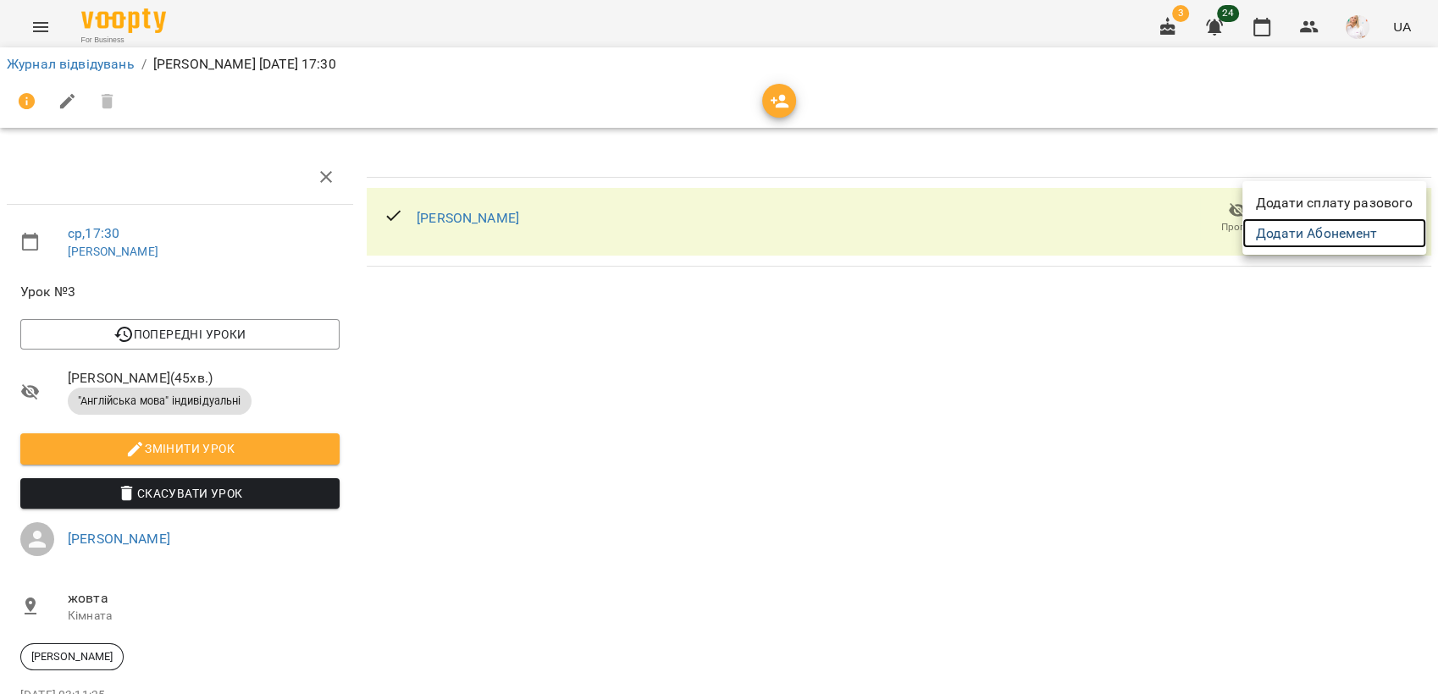
click at [1347, 234] on link "Додати Абонемент" at bounding box center [1334, 234] width 184 height 30
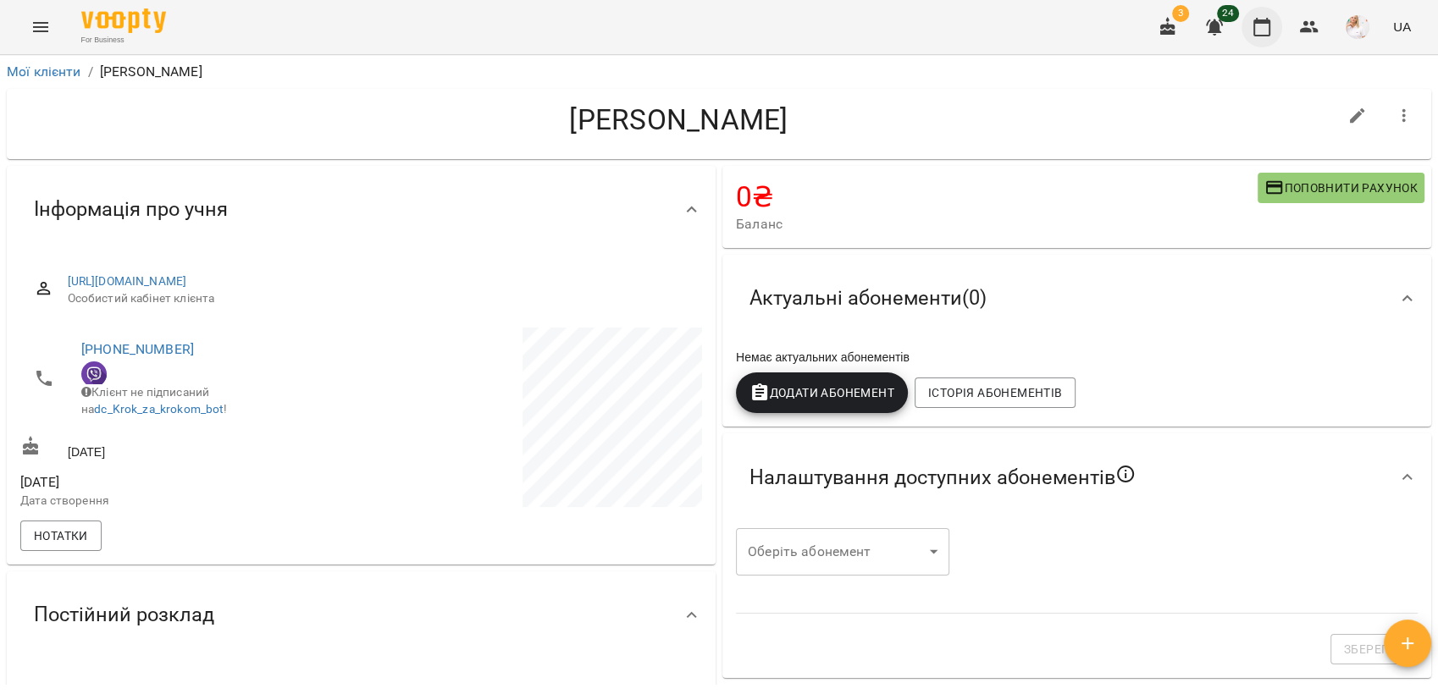
click at [1255, 25] on icon "button" at bounding box center [1261, 27] width 17 height 19
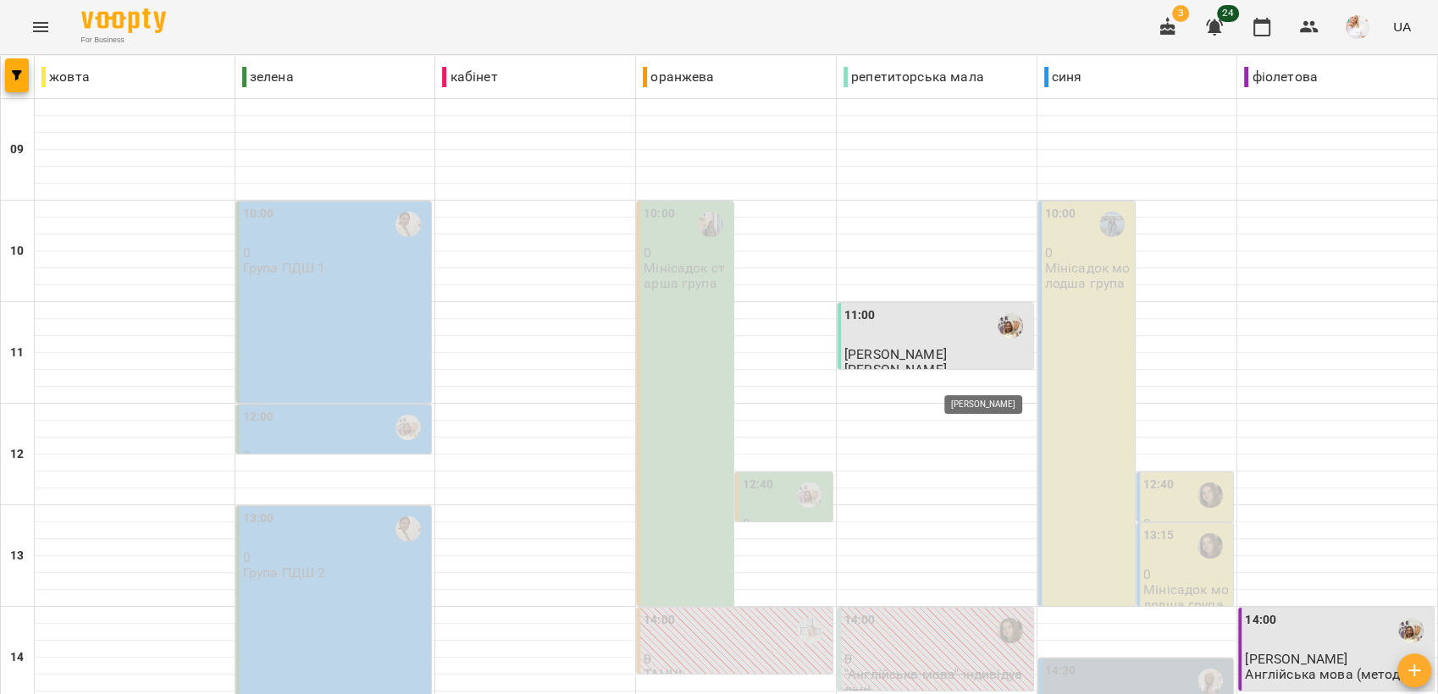
scroll to position [634, 0]
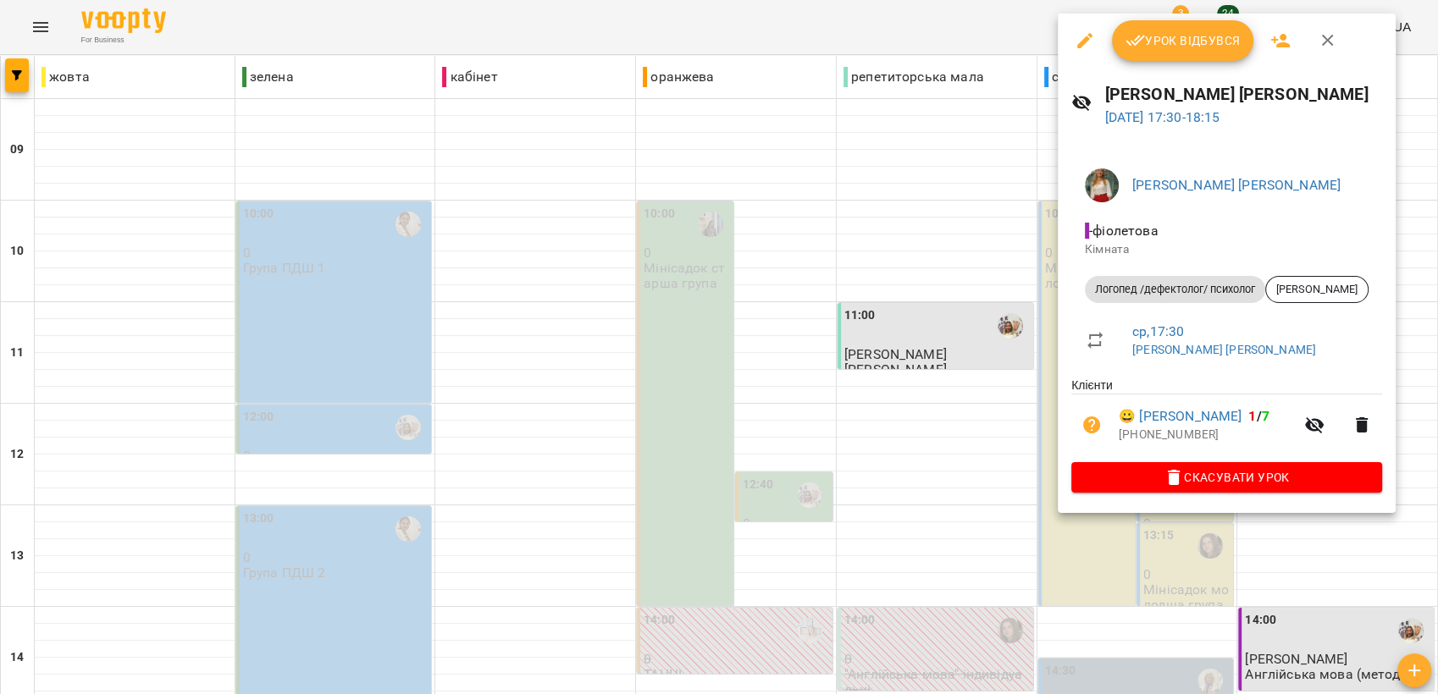
click at [1181, 30] on span "Урок відбувся" at bounding box center [1183, 40] width 115 height 20
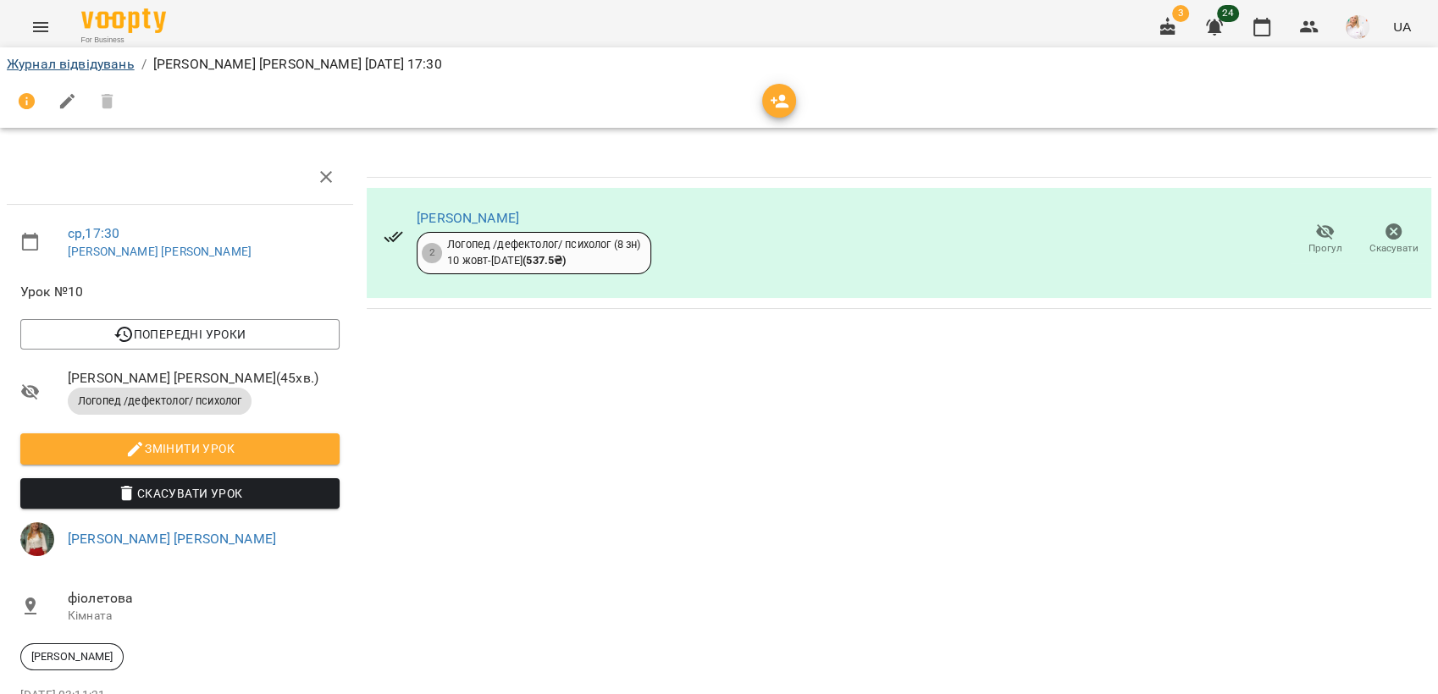
click at [67, 55] on li "Журнал відвідувань" at bounding box center [71, 64] width 128 height 20
click at [62, 63] on link "Журнал відвідувань" at bounding box center [71, 64] width 128 height 16
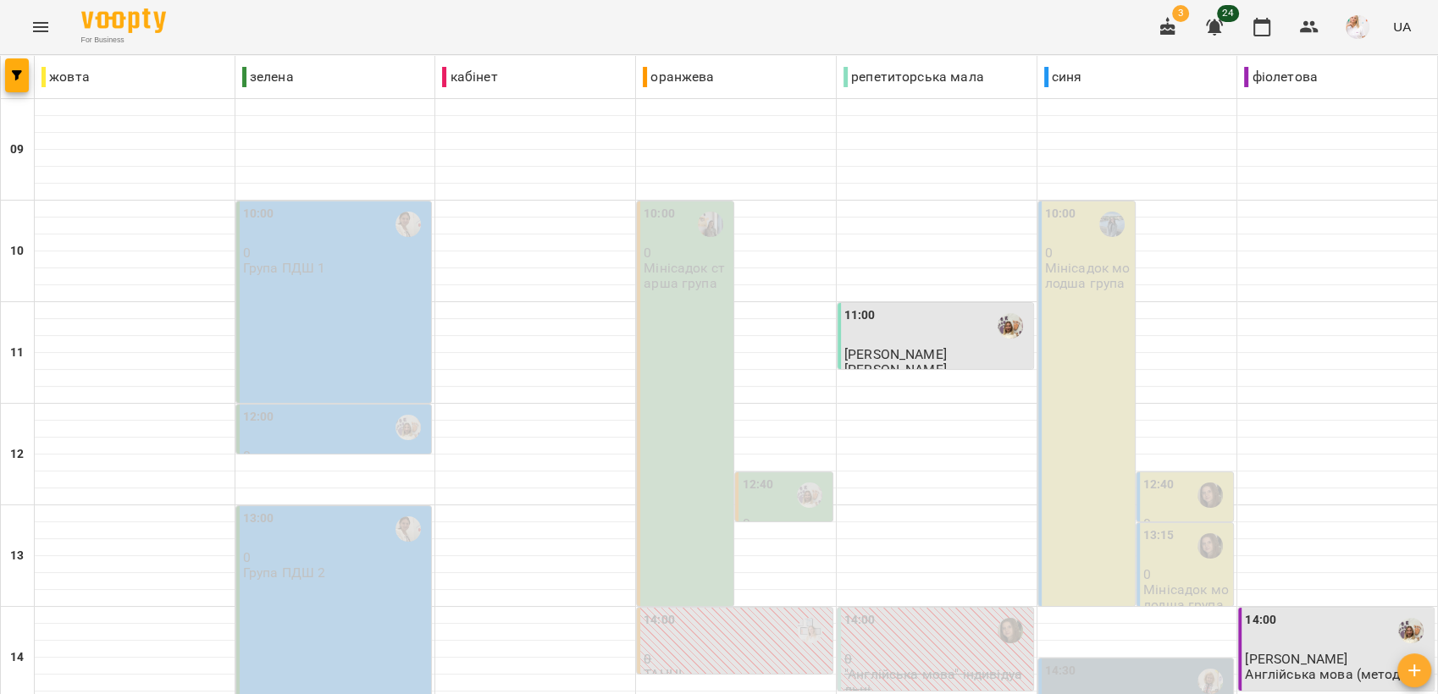
scroll to position [634, 0]
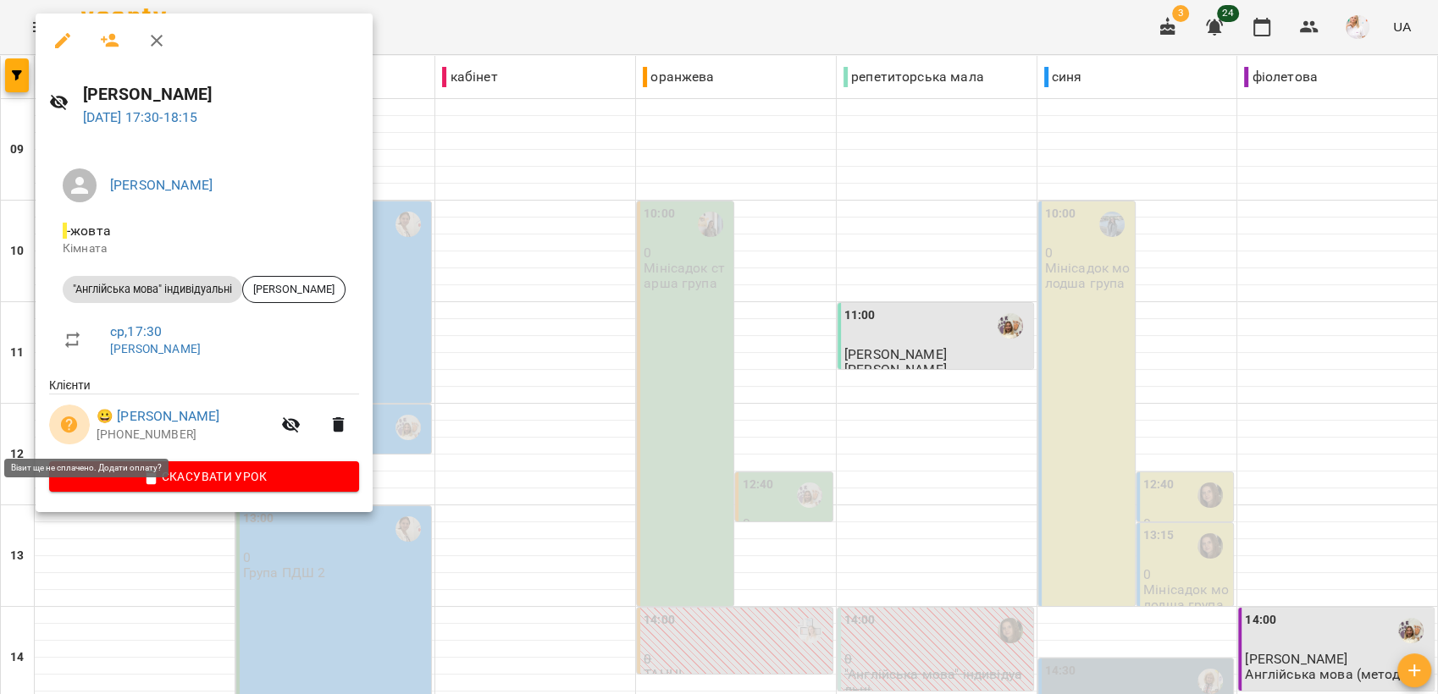
click at [64, 423] on icon "button" at bounding box center [69, 425] width 17 height 17
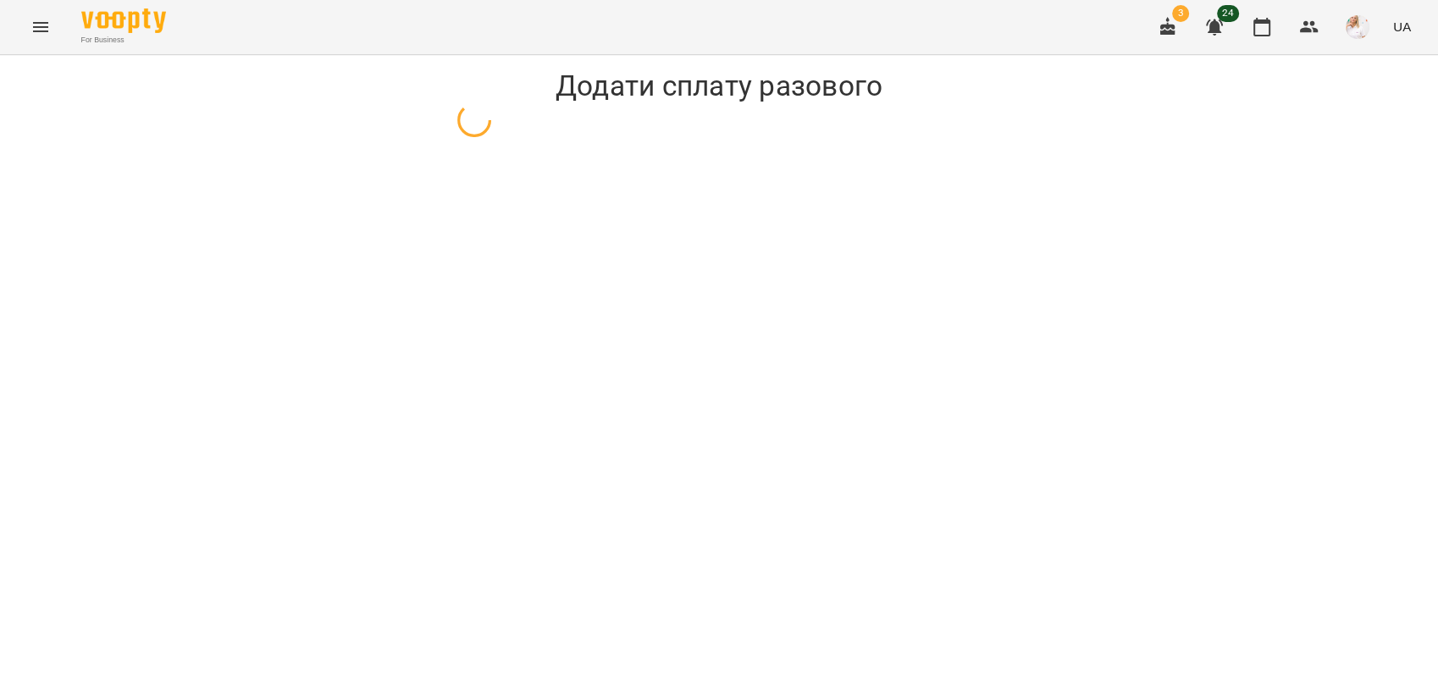
select select "**********"
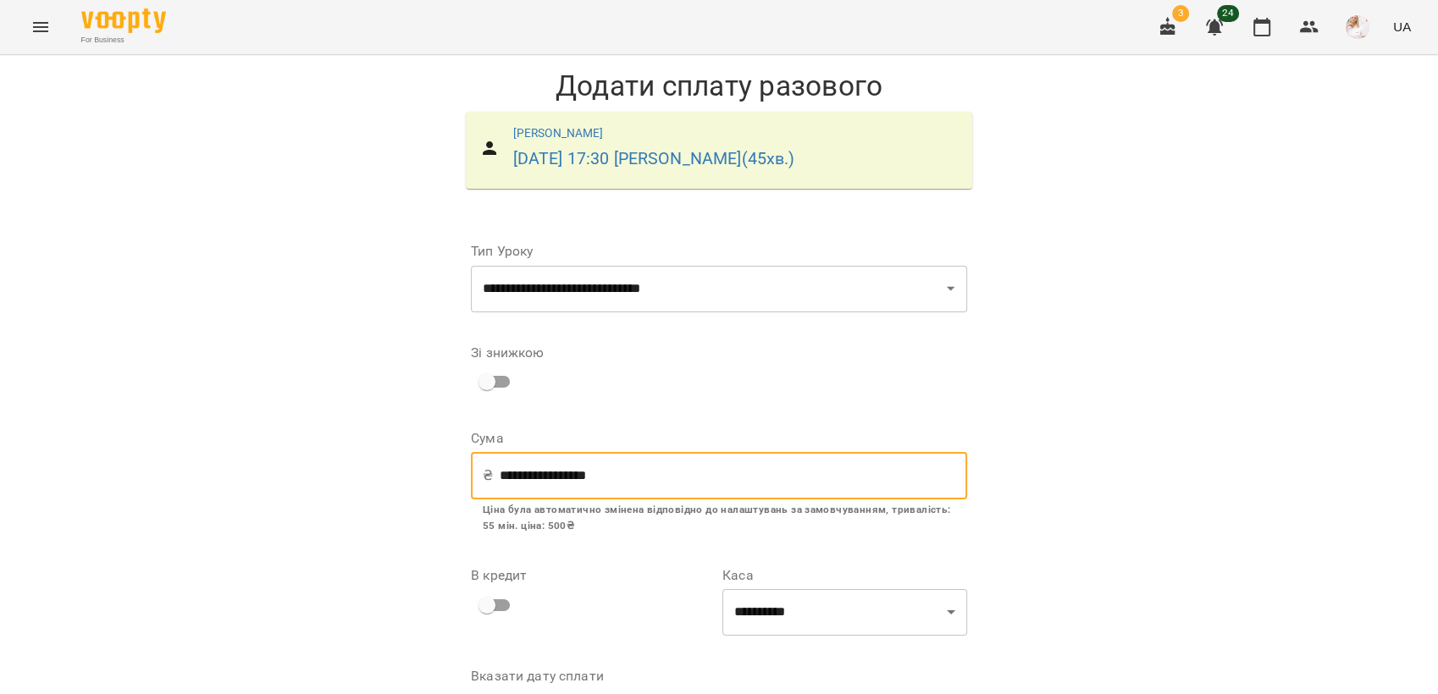
drag, startPoint x: 617, startPoint y: 468, endPoint x: 490, endPoint y: 479, distance: 127.5
click at [500, 479] on input "**********" at bounding box center [734, 475] width 468 height 47
type input "***"
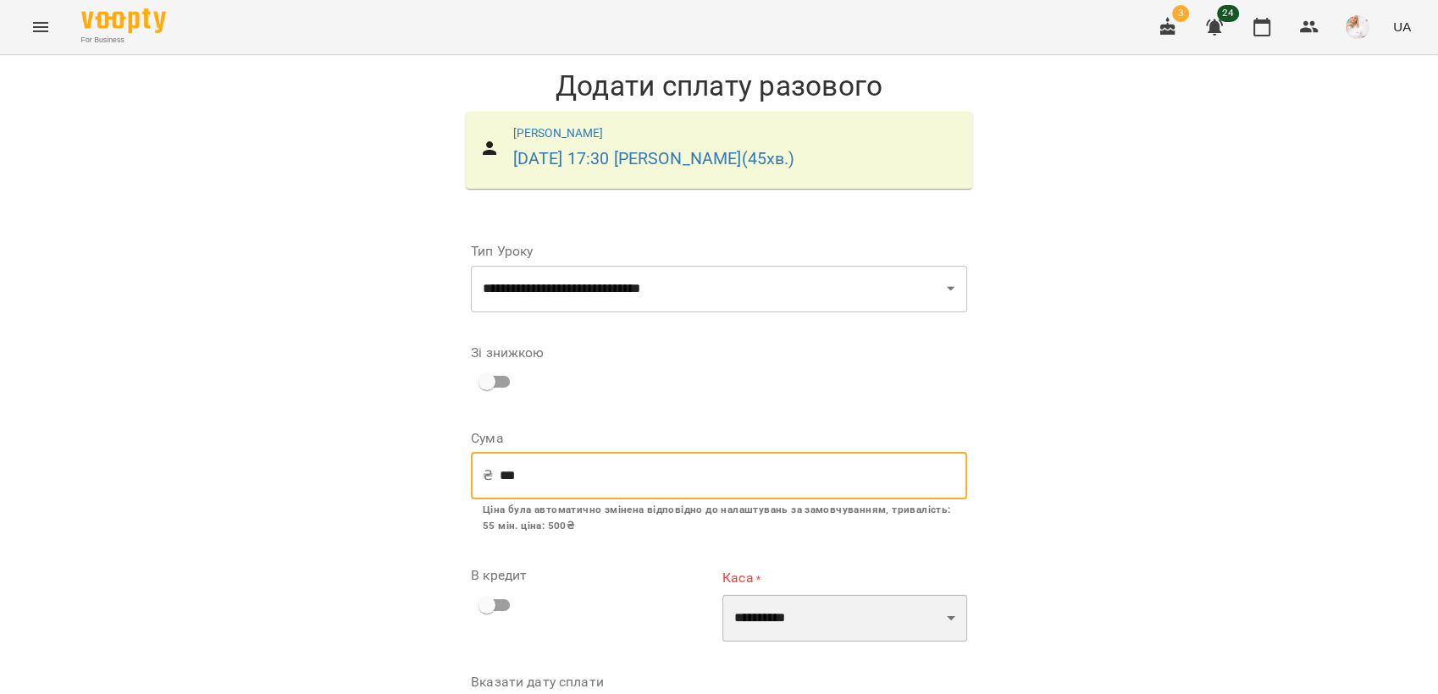
click at [819, 595] on select "**********" at bounding box center [844, 618] width 245 height 47
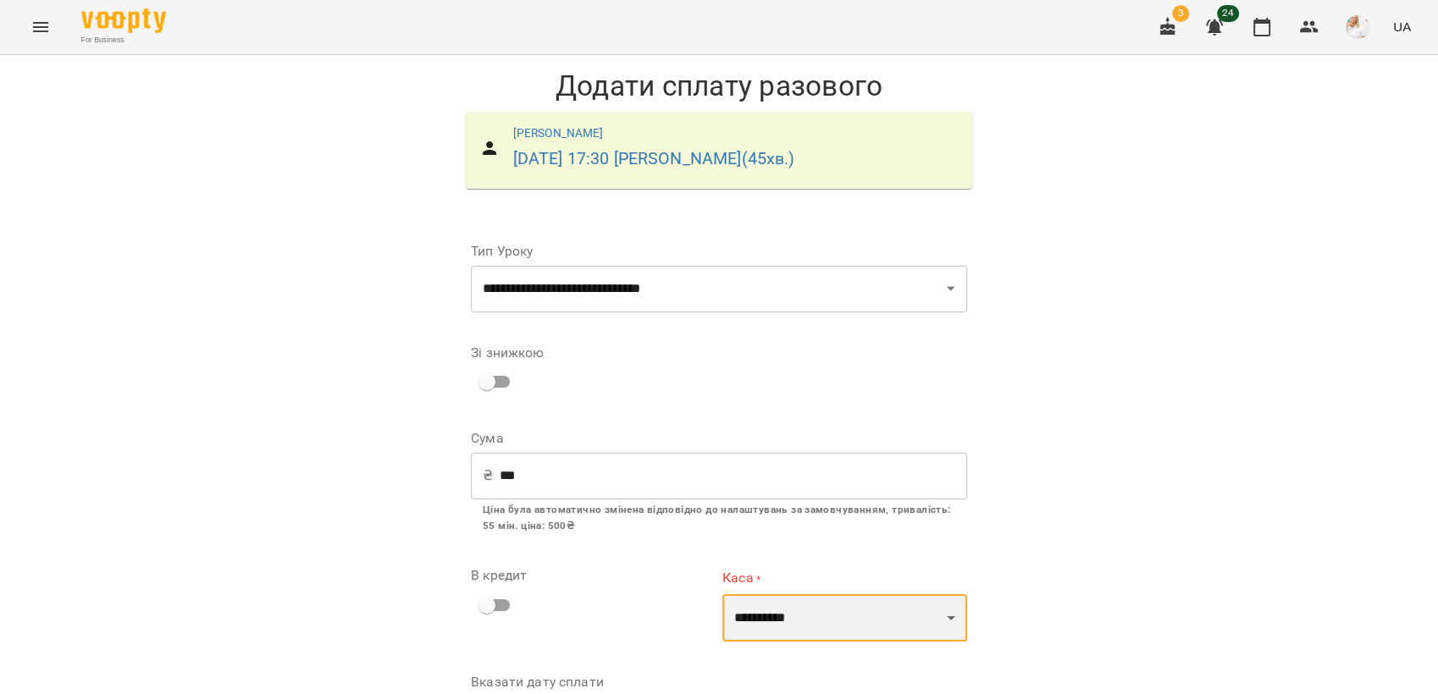
select select "********"
click at [722, 595] on select "**********" at bounding box center [844, 618] width 245 height 47
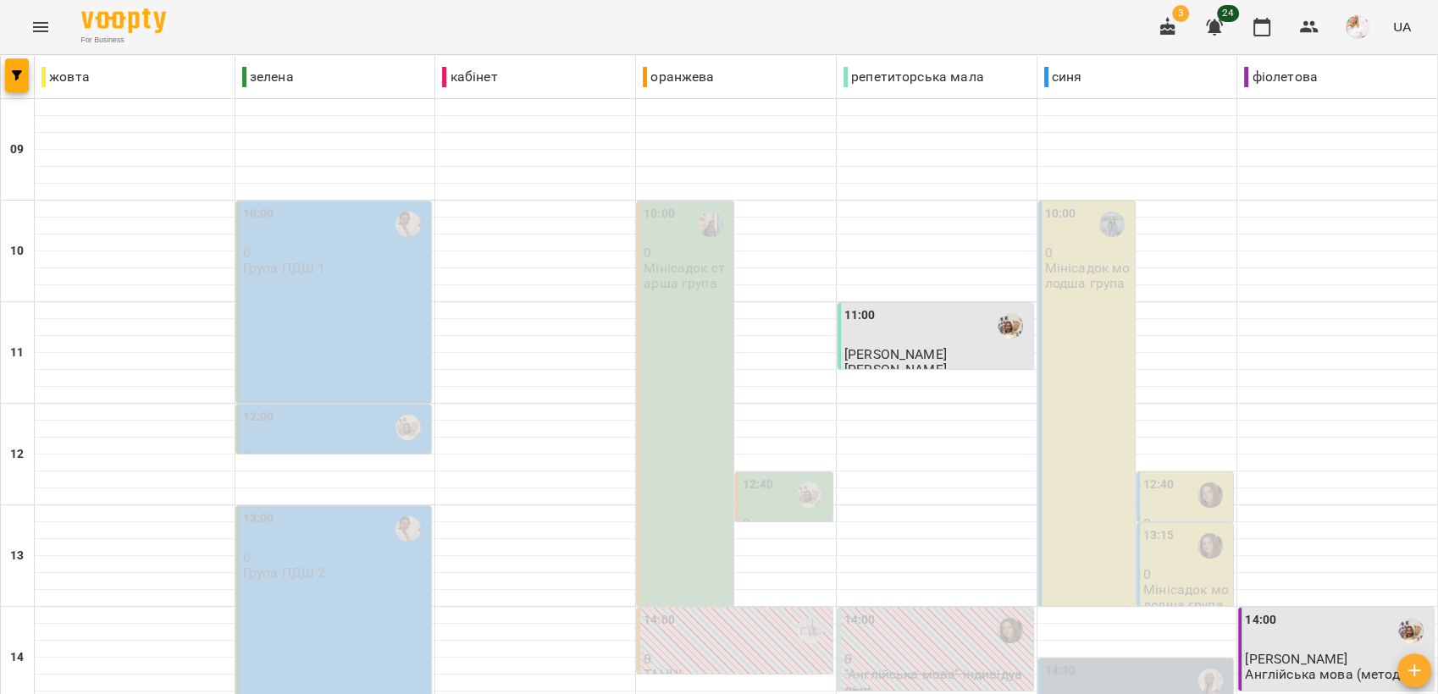
scroll to position [634, 0]
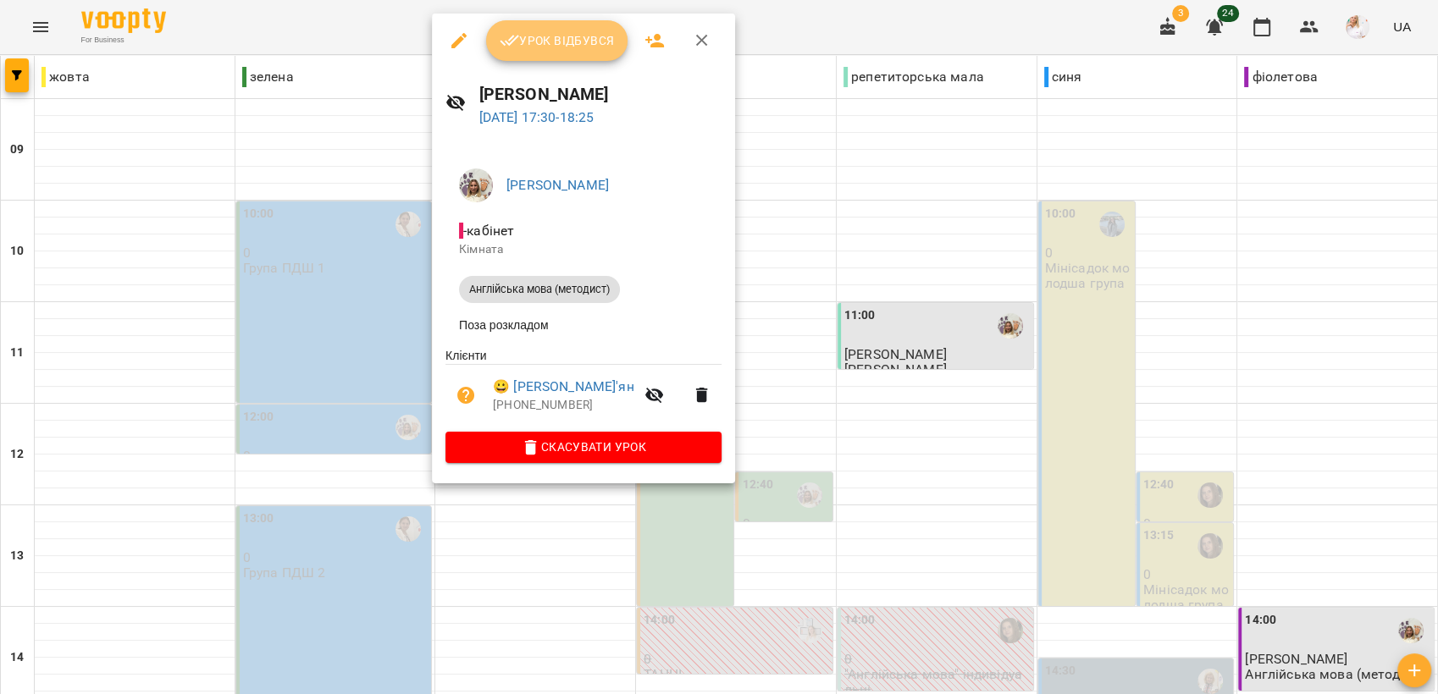
click at [536, 39] on span "Урок відбувся" at bounding box center [557, 40] width 115 height 20
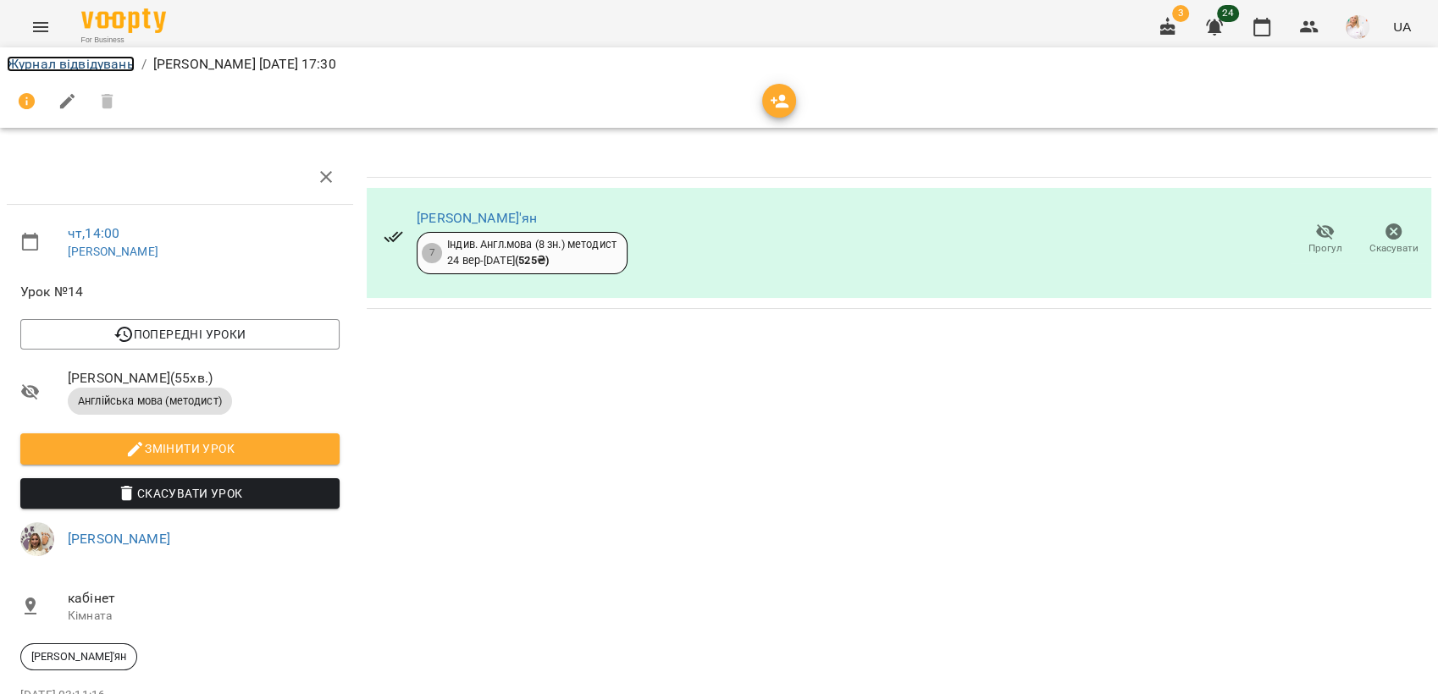
click at [48, 64] on link "Журнал відвідувань" at bounding box center [71, 64] width 128 height 16
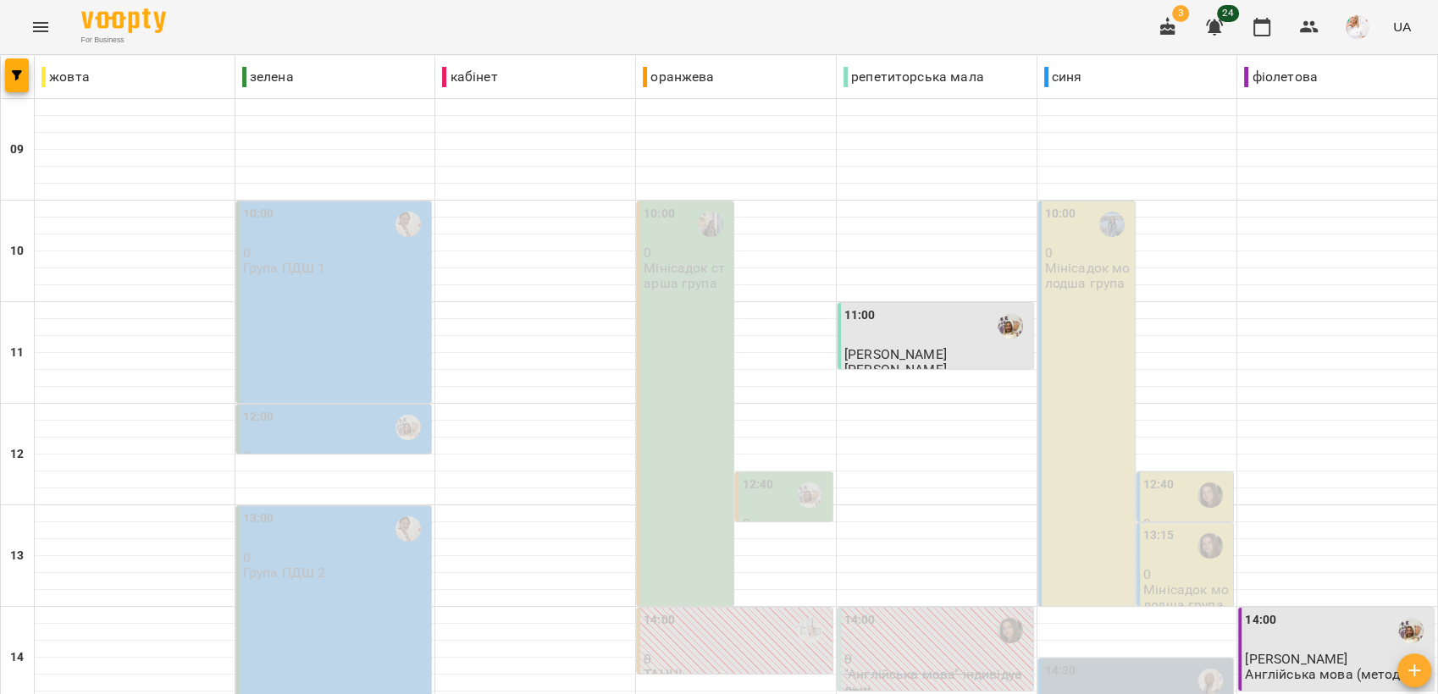
scroll to position [634, 0]
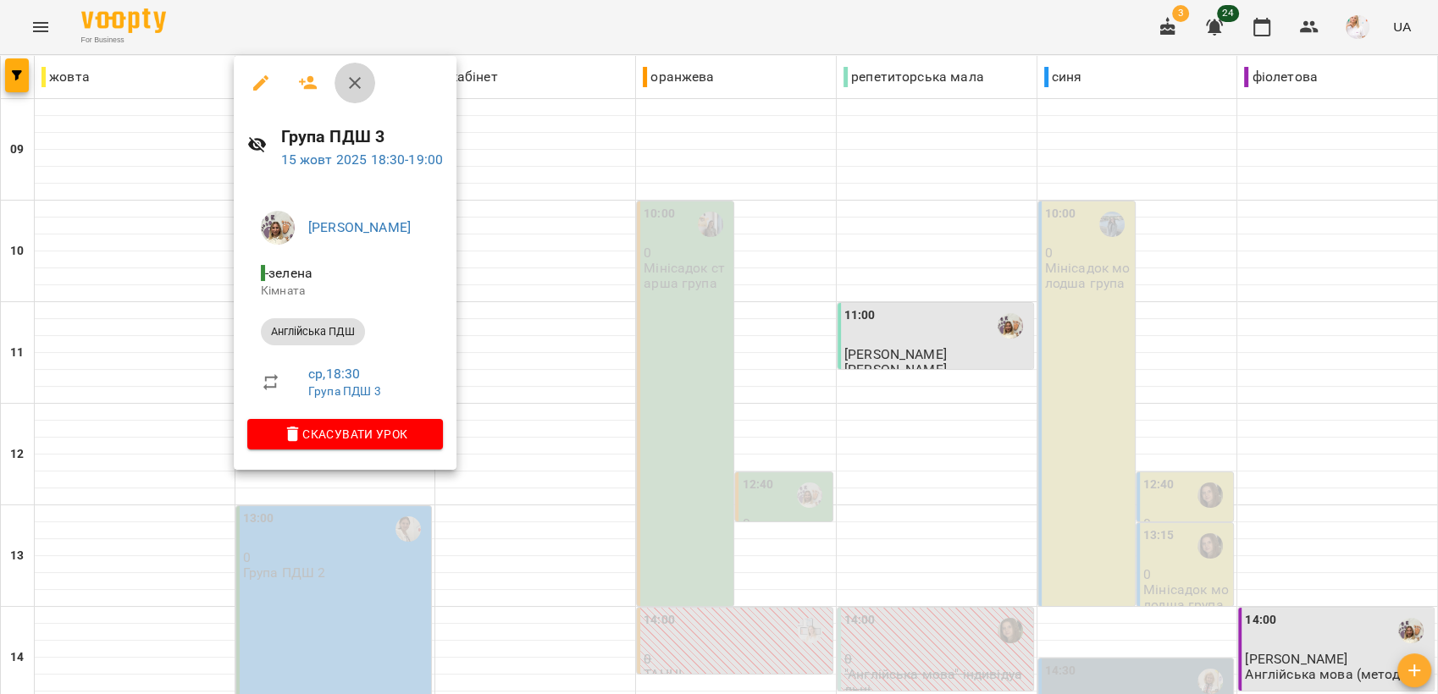
click at [359, 85] on icon "button" at bounding box center [355, 83] width 20 height 20
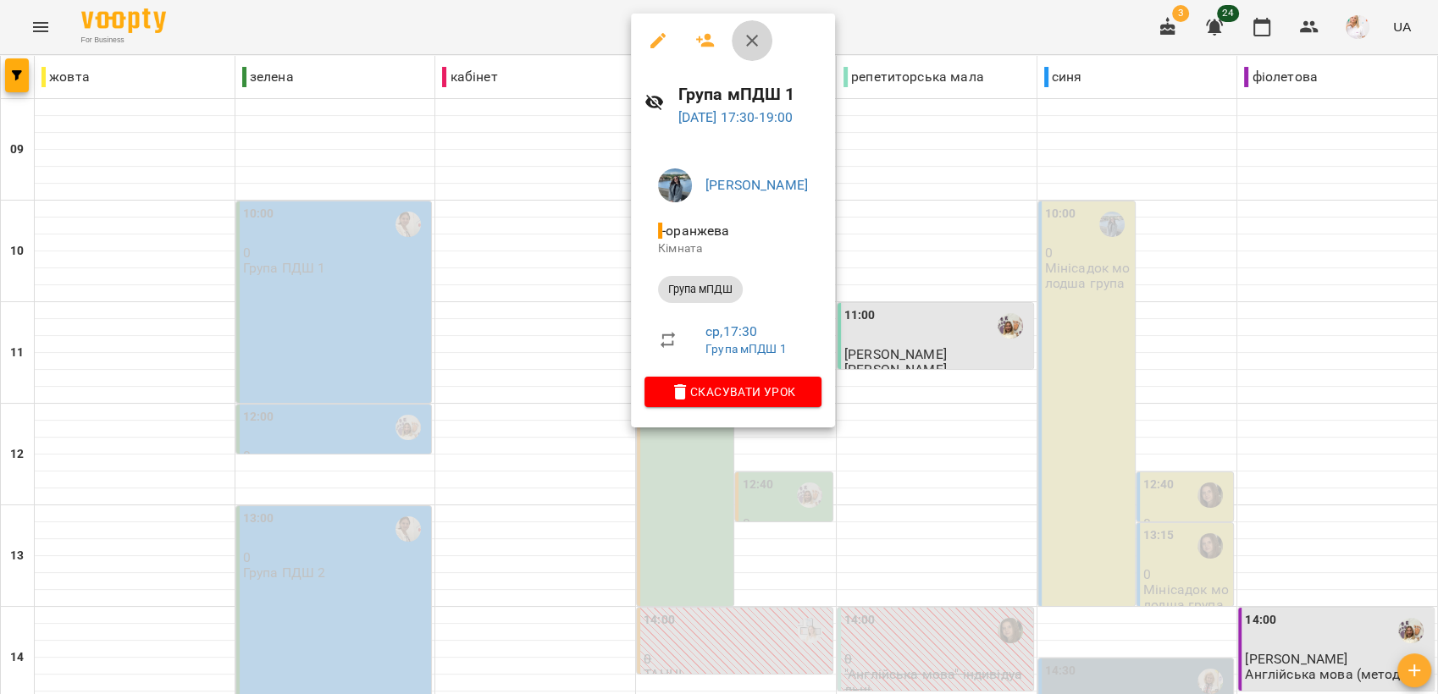
click at [745, 36] on icon "button" at bounding box center [752, 40] width 20 height 20
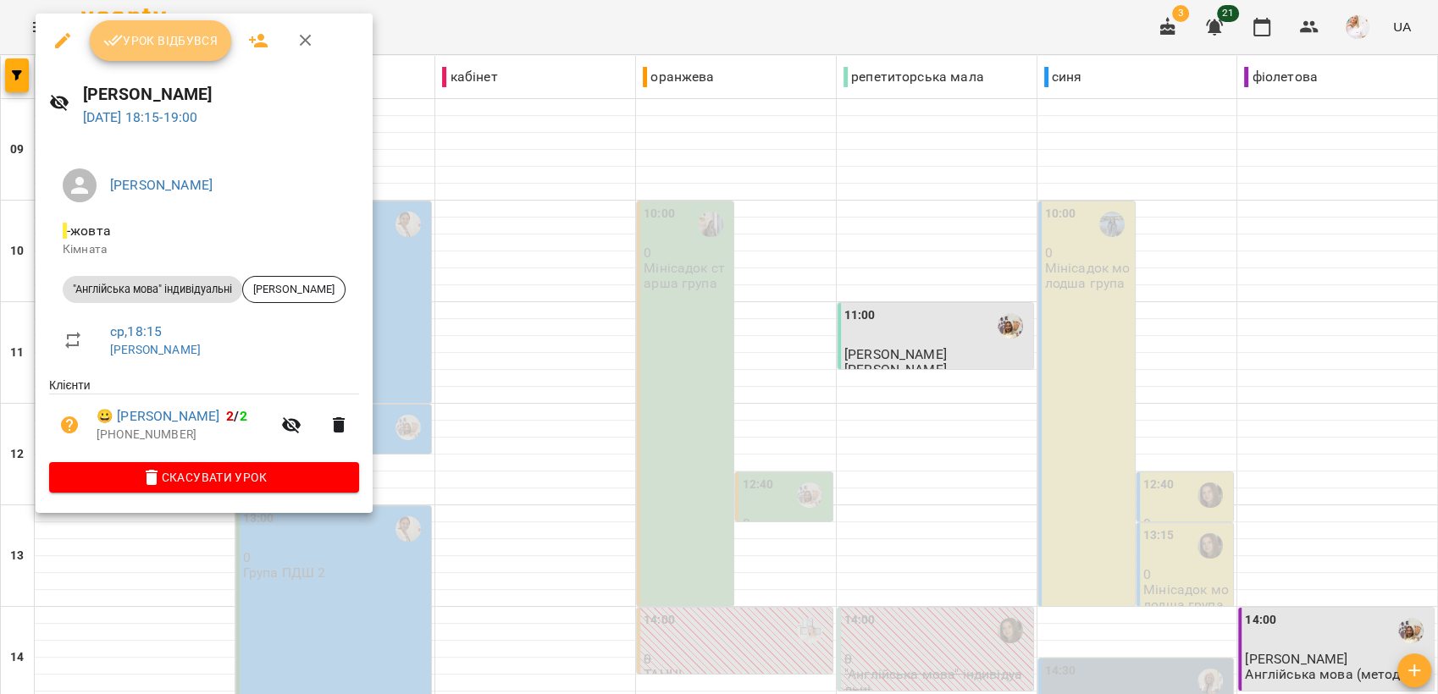
click at [163, 31] on span "Урок відбувся" at bounding box center [160, 40] width 115 height 20
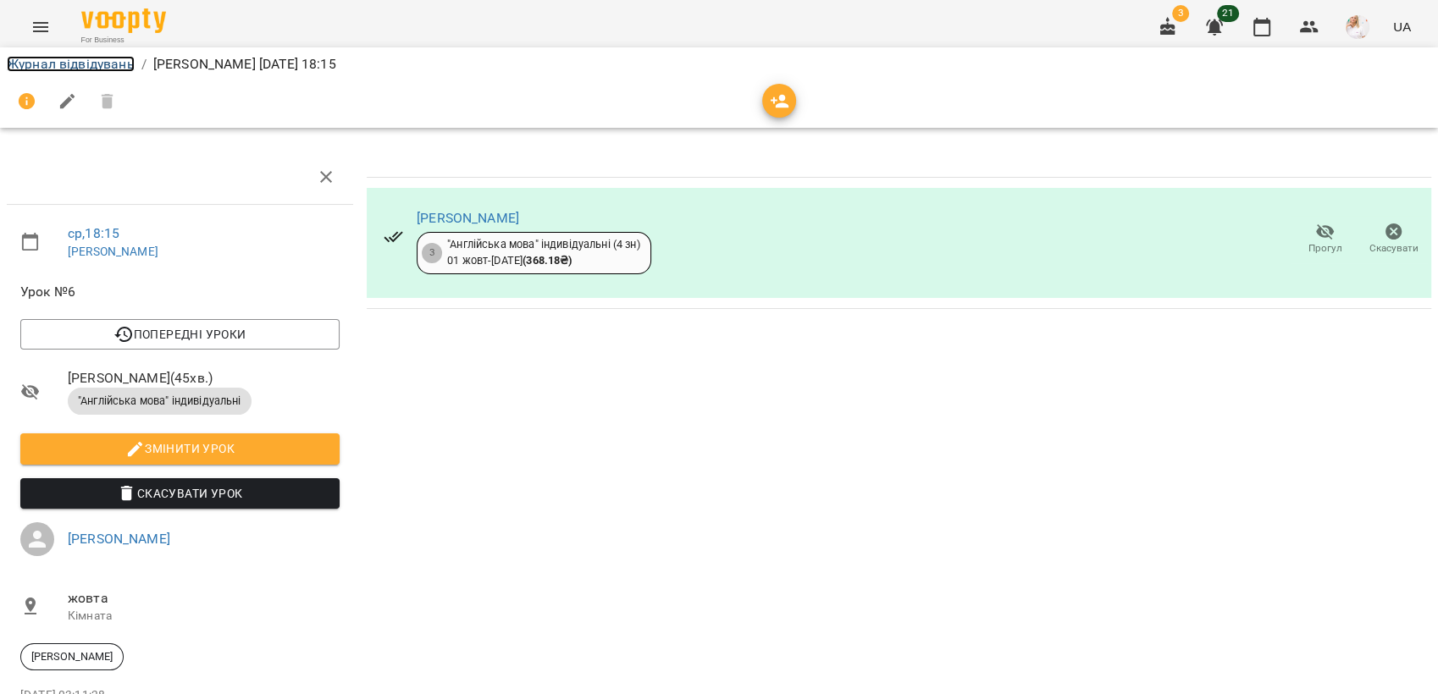
click at [54, 58] on link "Журнал відвідувань" at bounding box center [71, 64] width 128 height 16
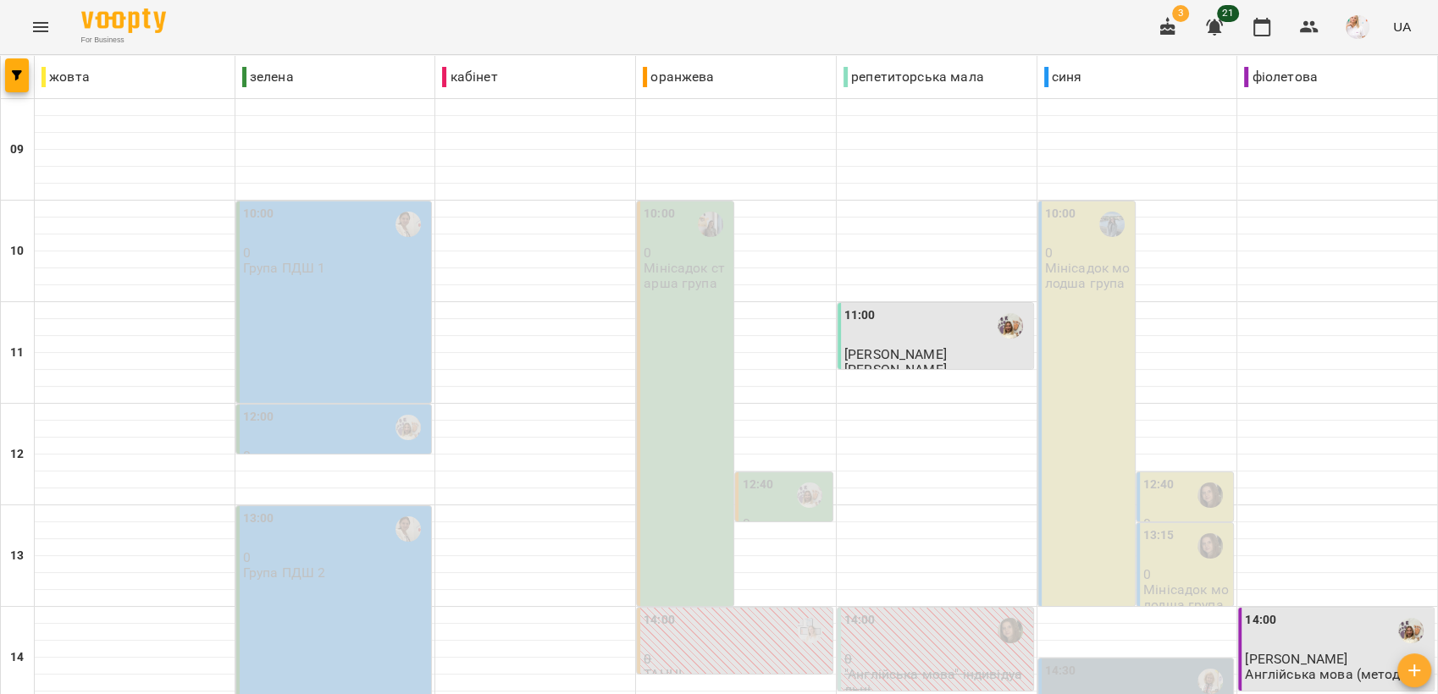
scroll to position [634, 0]
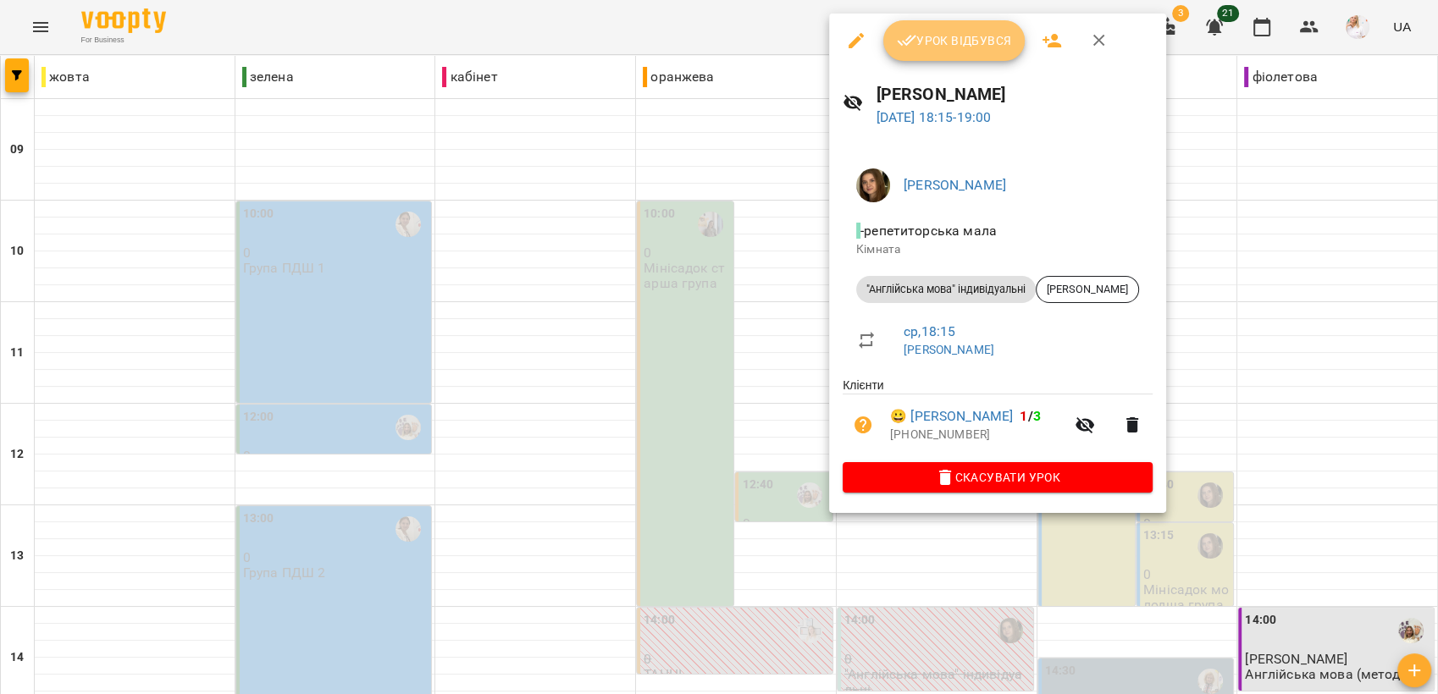
drag, startPoint x: 953, startPoint y: 38, endPoint x: 822, endPoint y: 119, distance: 153.7
click at [952, 38] on span "Урок відбувся" at bounding box center [954, 40] width 115 height 20
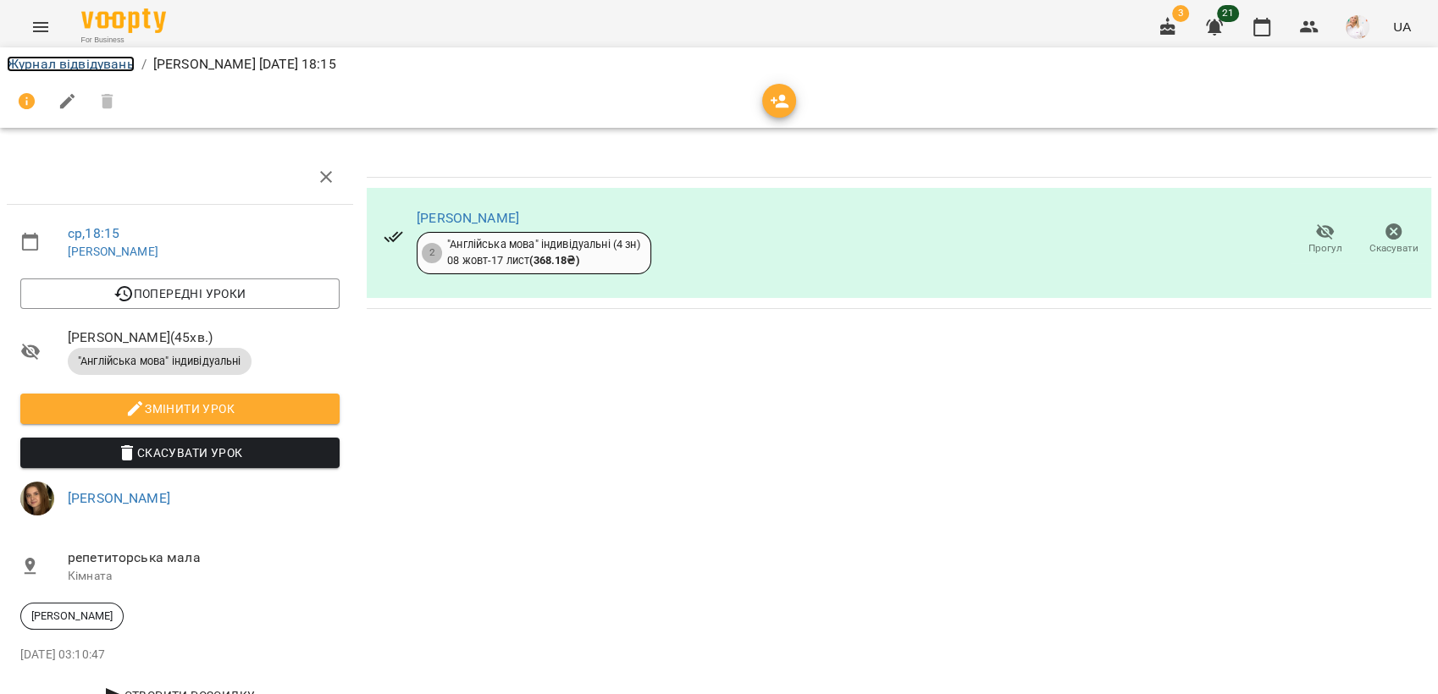
click at [95, 69] on link "Журнал відвідувань" at bounding box center [71, 64] width 128 height 16
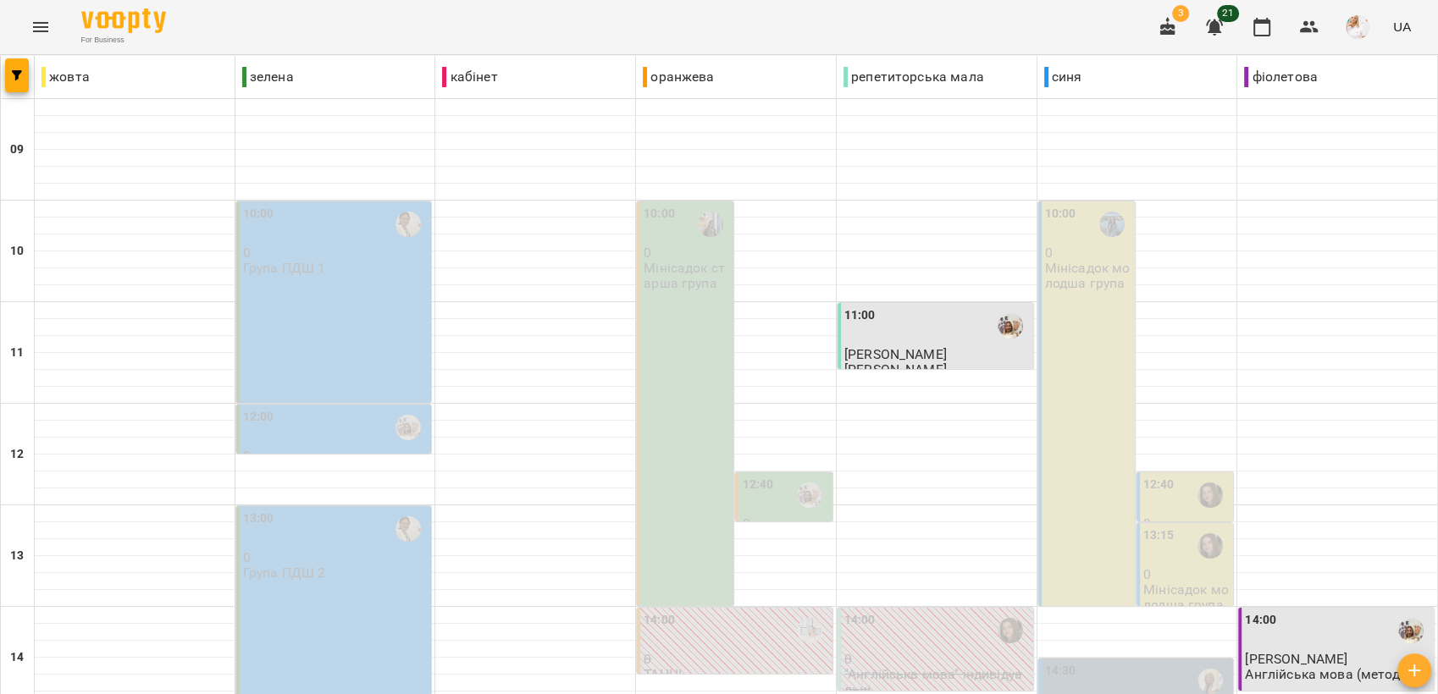
scroll to position [634, 0]
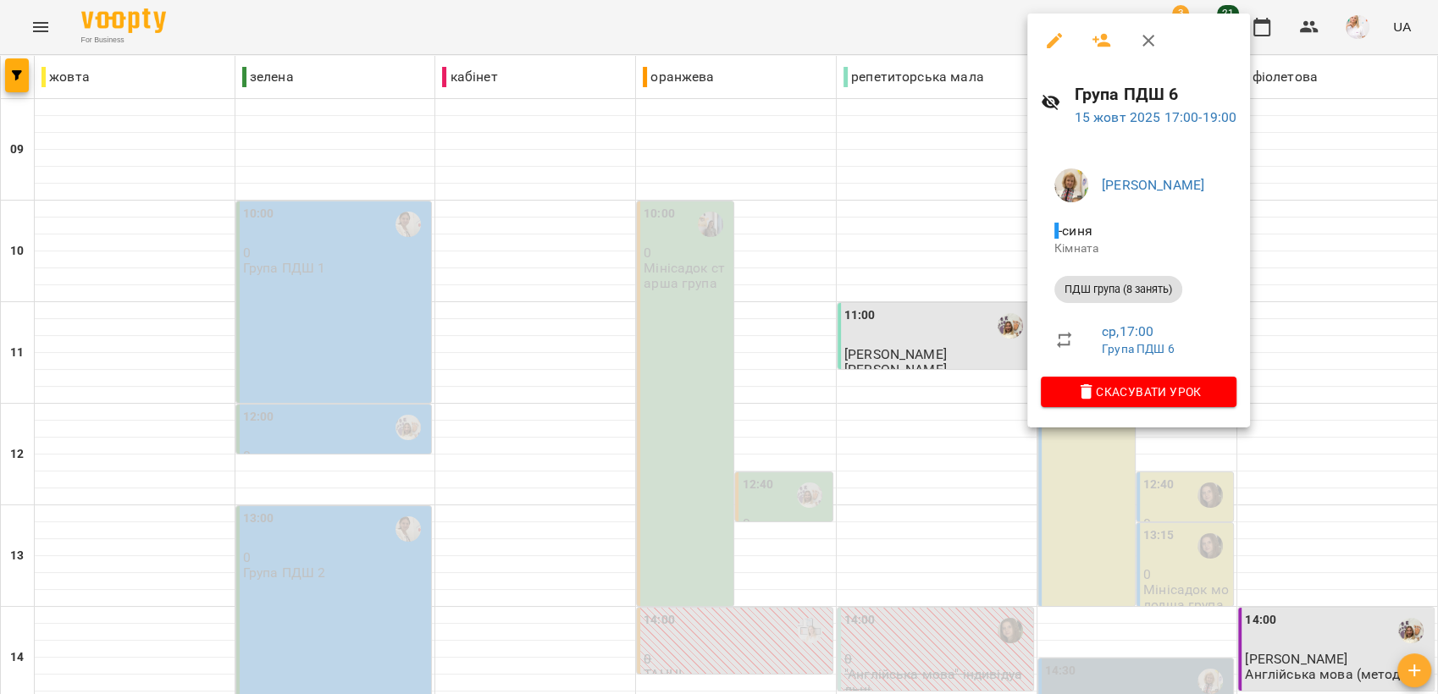
click at [462, 500] on div at bounding box center [719, 347] width 1438 height 694
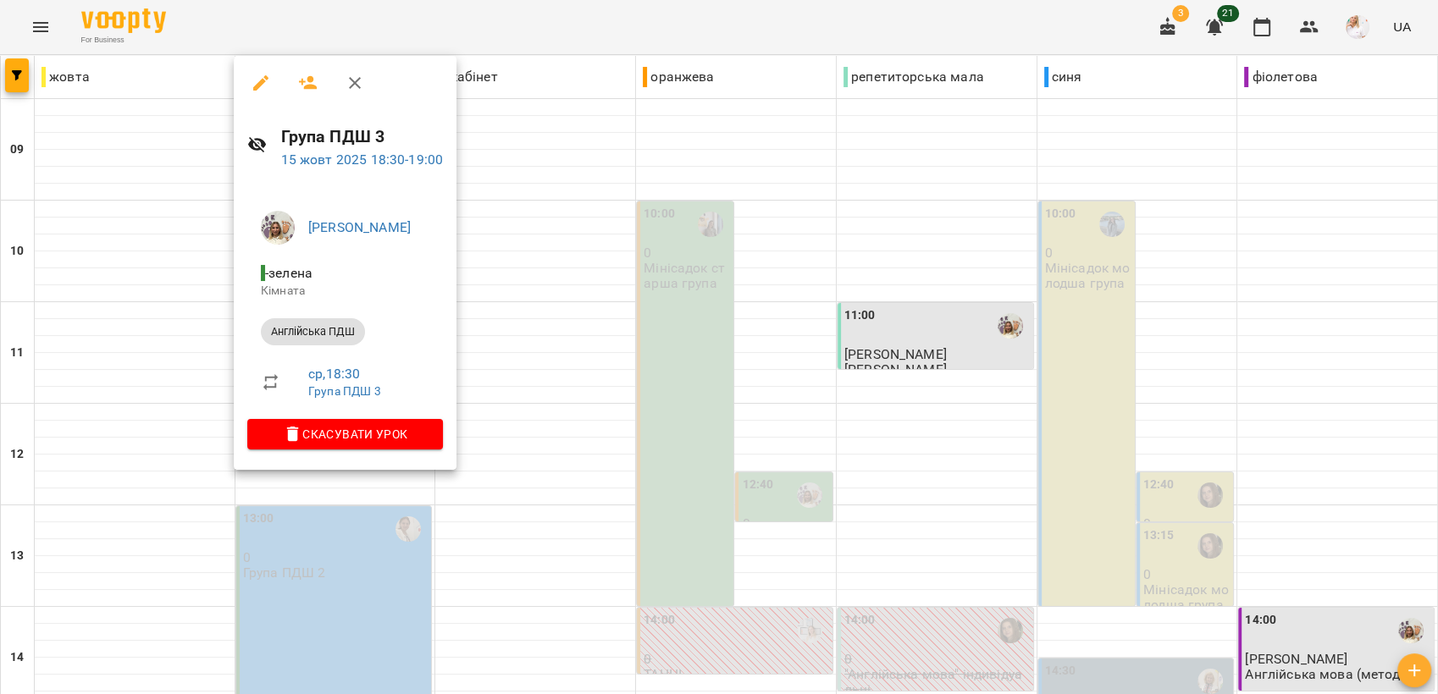
click at [353, 80] on icon "button" at bounding box center [355, 83] width 20 height 20
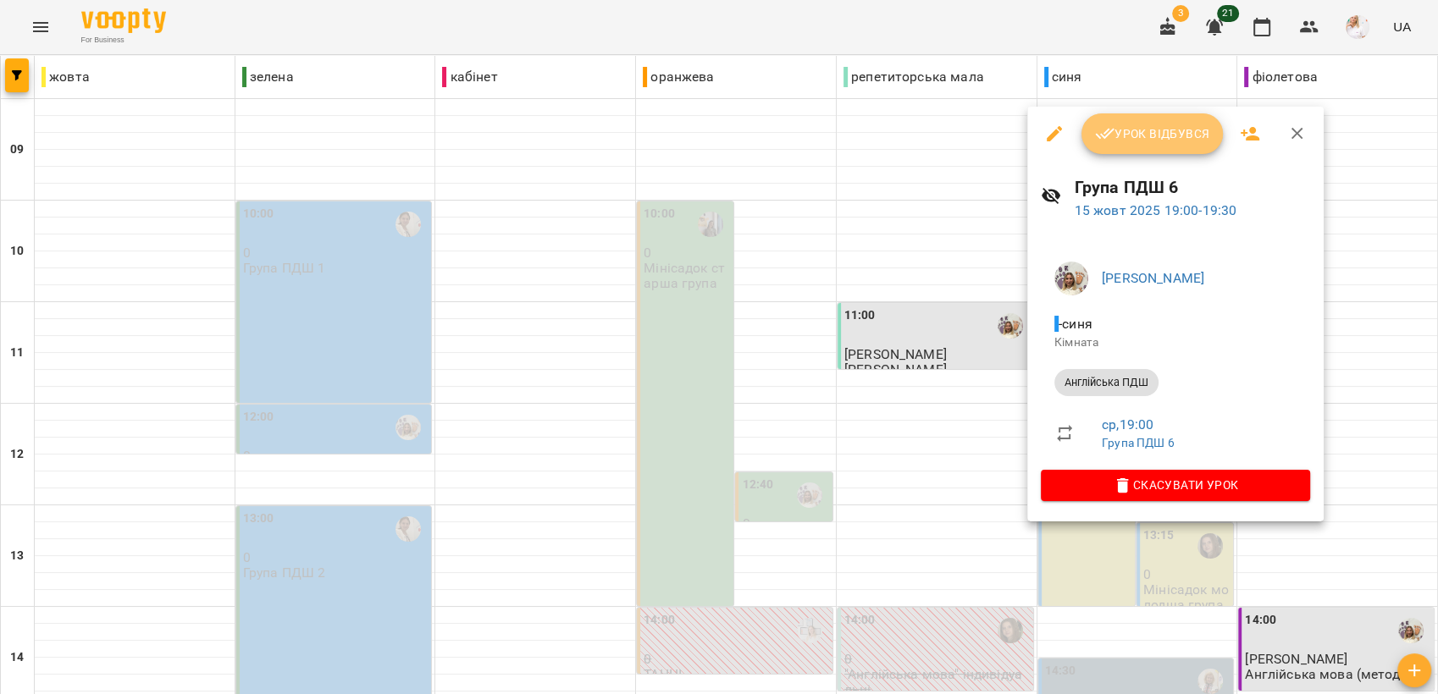
drag, startPoint x: 1118, startPoint y: 125, endPoint x: 1071, endPoint y: 140, distance: 49.6
click at [1117, 124] on span "Урок відбувся" at bounding box center [1152, 134] width 115 height 20
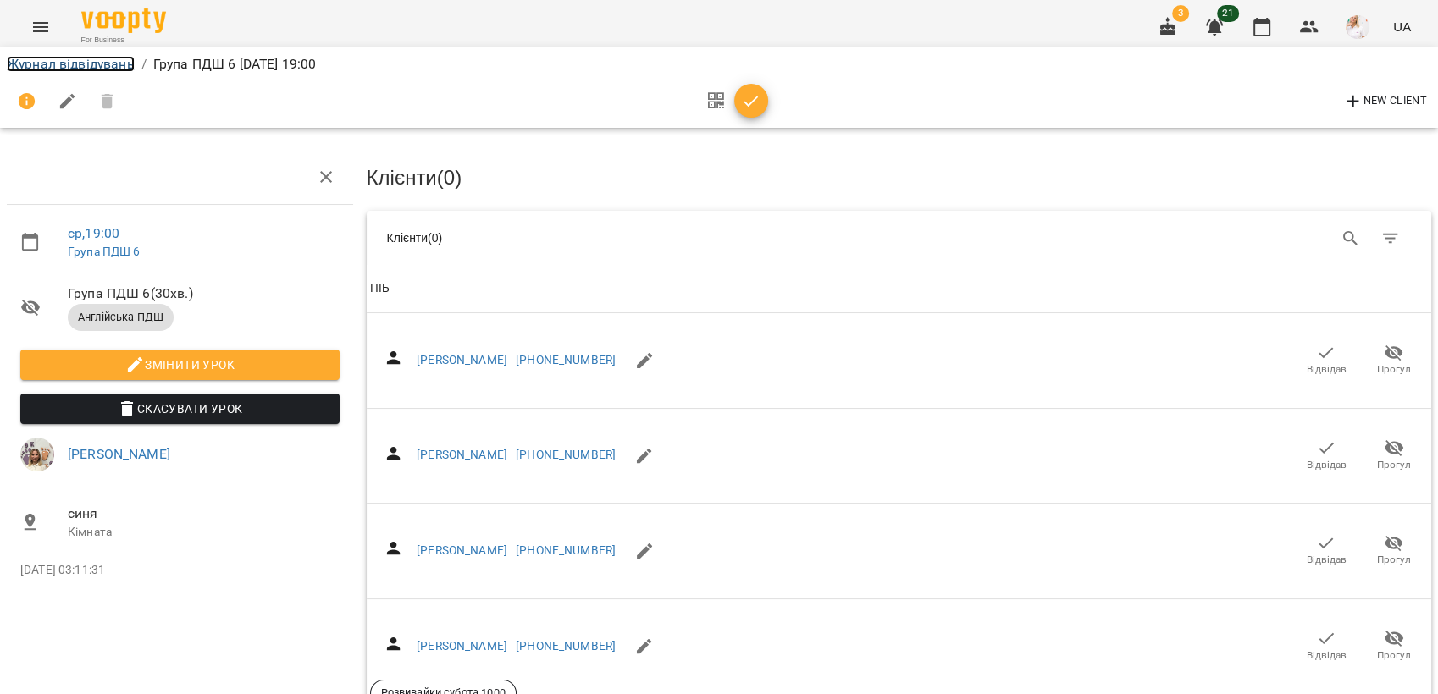
click at [35, 62] on link "Журнал відвідувань" at bounding box center [71, 64] width 128 height 16
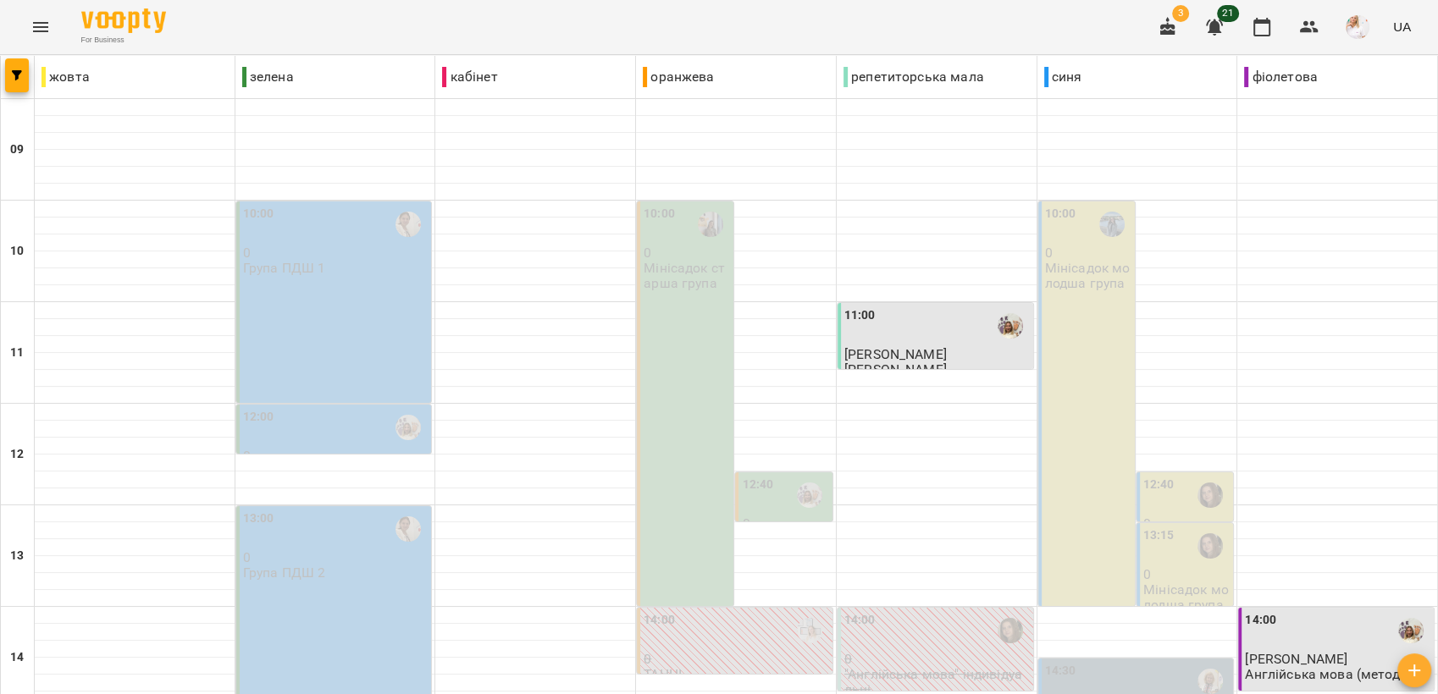
scroll to position [634, 0]
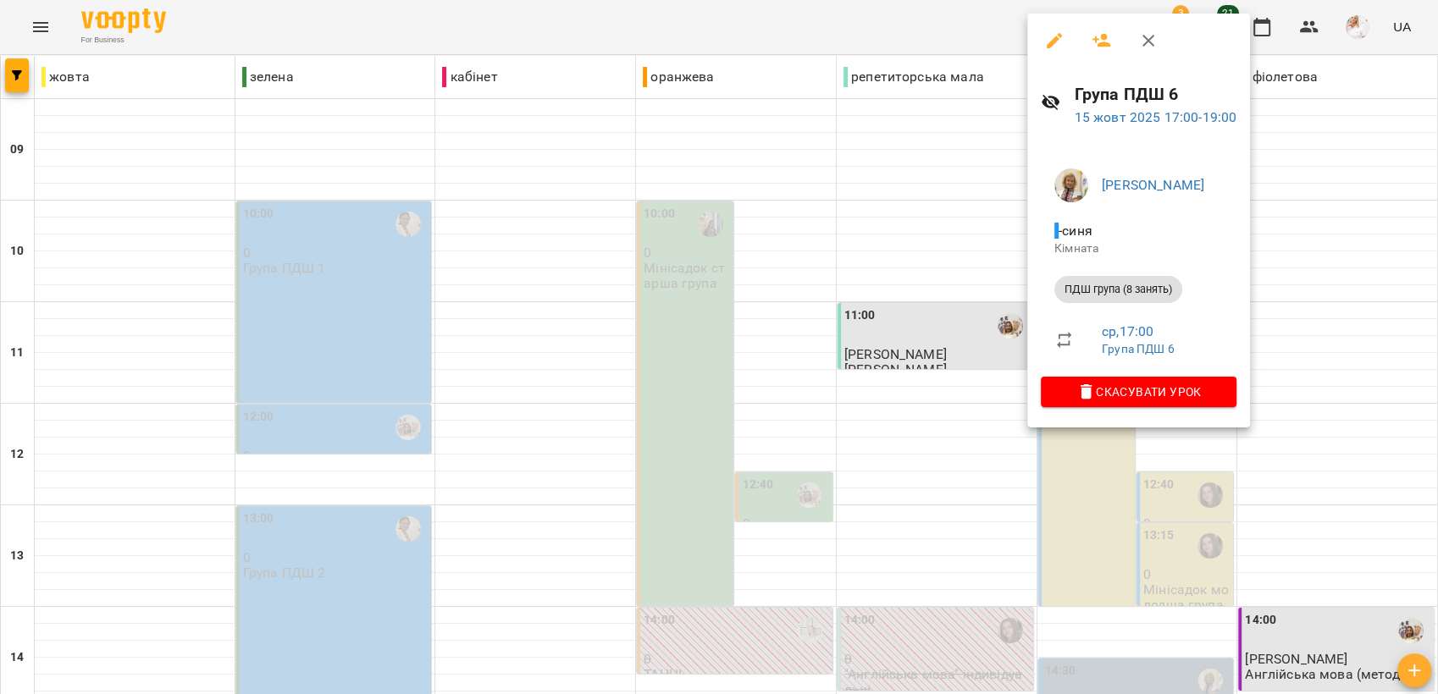
click at [1146, 40] on icon "button" at bounding box center [1148, 40] width 20 height 20
